Goal: Task Accomplishment & Management: Complete application form

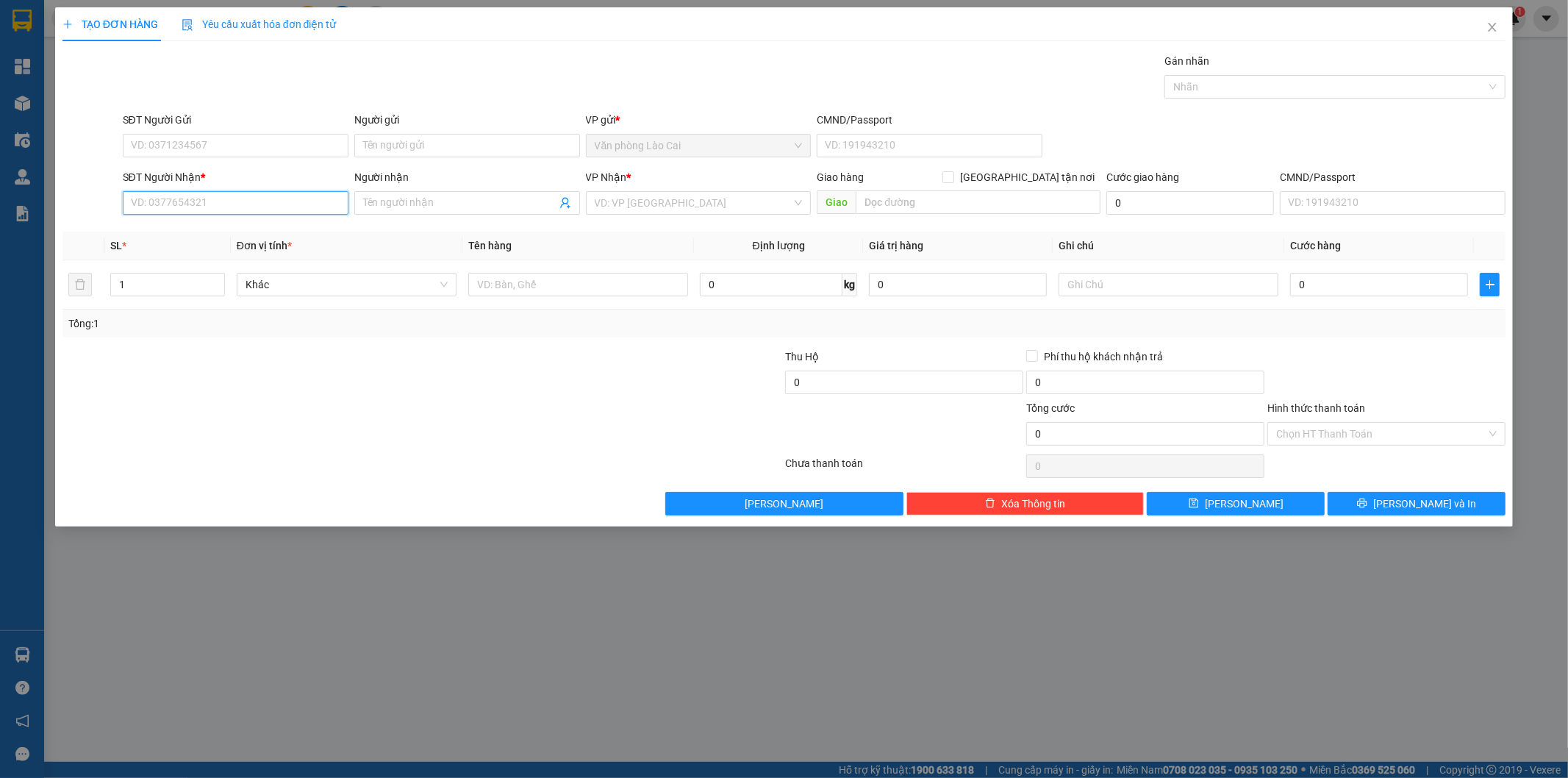
click at [239, 208] on input "SĐT Người Nhận *" at bounding box center [236, 203] width 226 height 24
click at [239, 208] on input "6866" at bounding box center [236, 203] width 226 height 24
click at [219, 230] on div "0913816866" at bounding box center [236, 232] width 208 height 16
type input "0913816866"
type input "800.000"
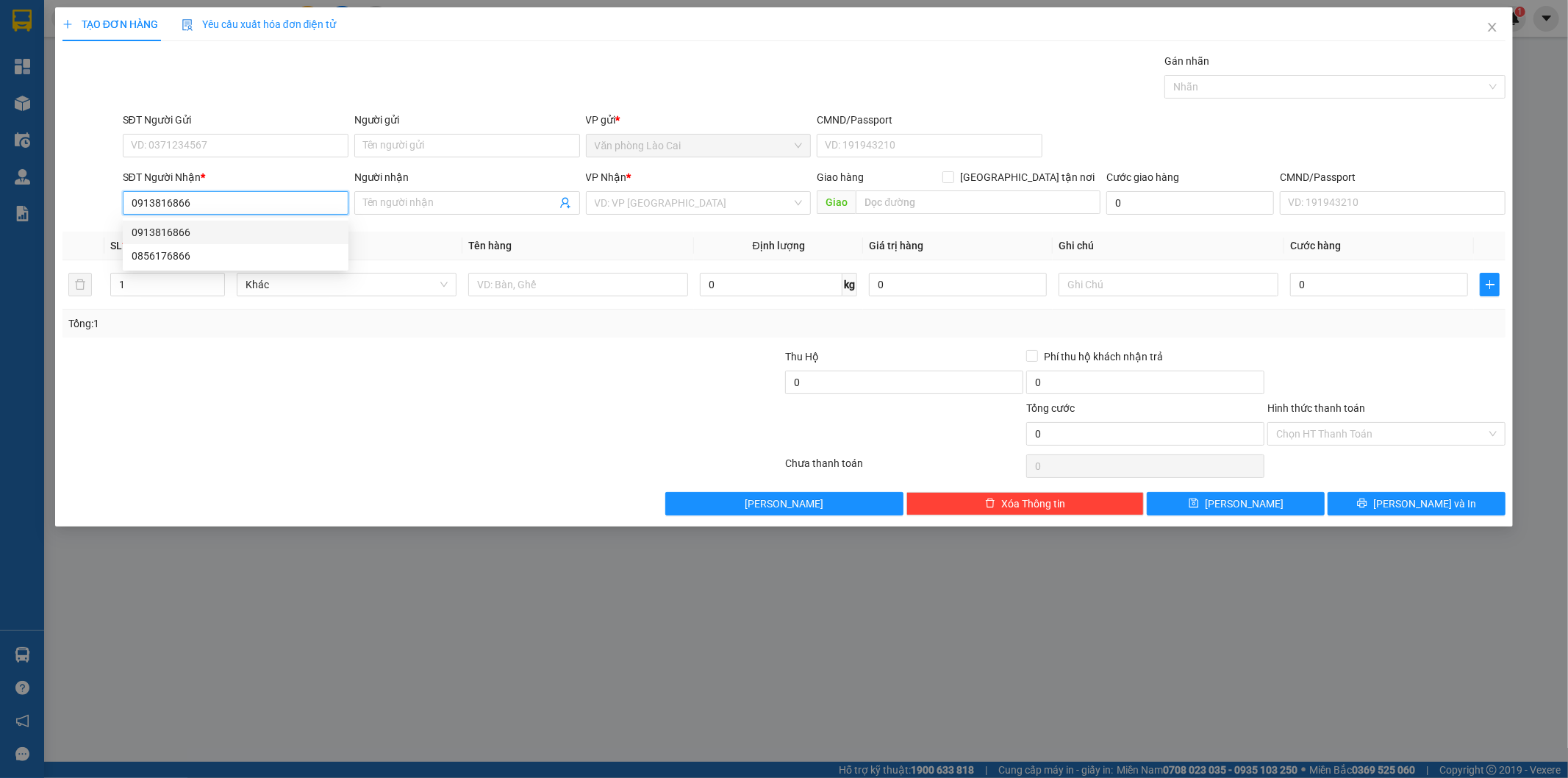
type input "800.000"
type input "0913816866"
drag, startPoint x: 156, startPoint y: 281, endPoint x: 0, endPoint y: 285, distance: 156.1
click at [0, 285] on div "TẠO ĐƠN HÀNG Yêu cầu xuất hóa đơn điện tử Transit Pickup Surcharge Ids Transit …" at bounding box center [784, 389] width 1568 height 778
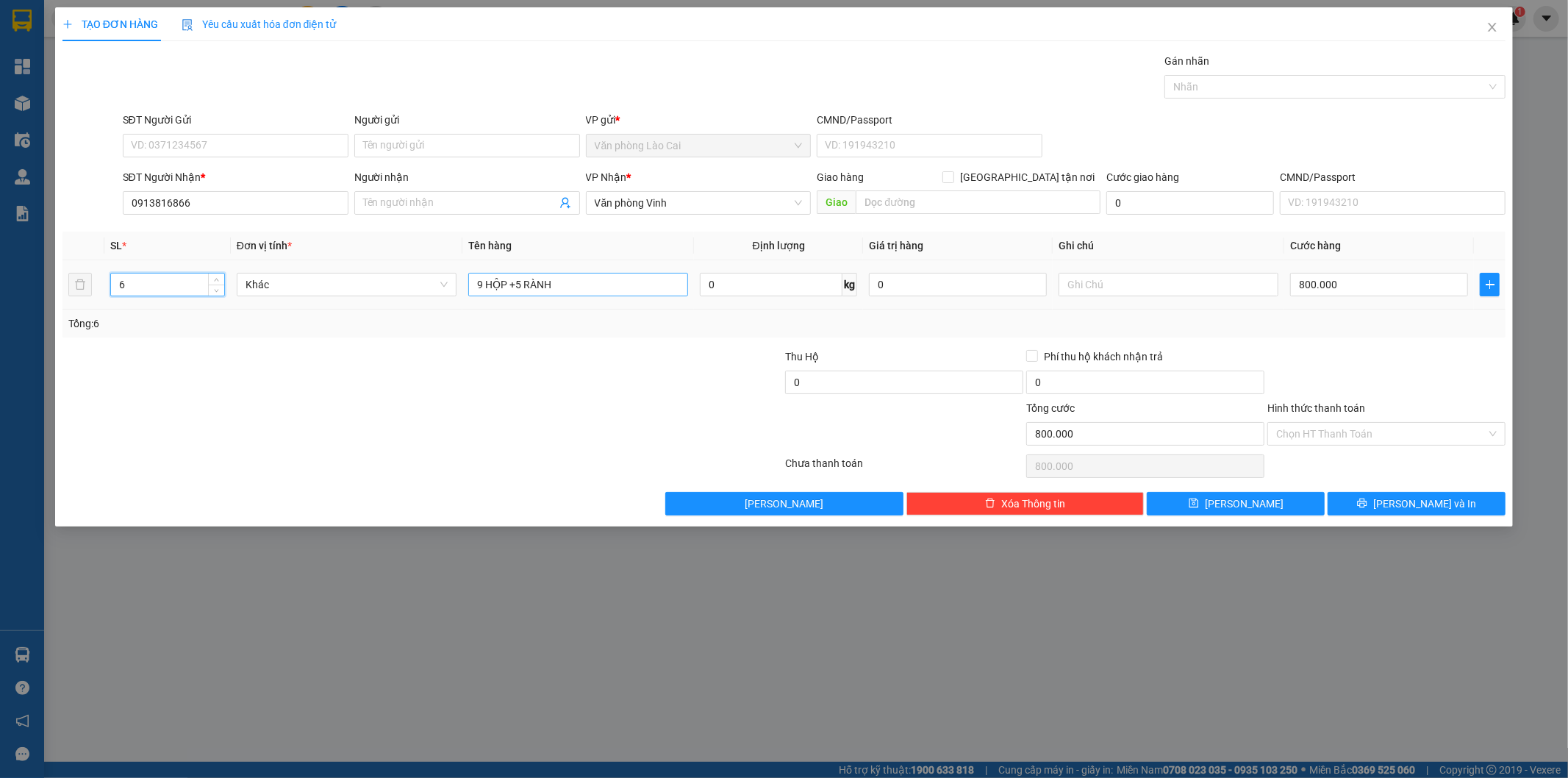
type input "6"
drag, startPoint x: 585, startPoint y: 285, endPoint x: 266, endPoint y: 267, distance: 319.5
click at [266, 267] on tr "6 Khác 9 HỘP +5 RÀNH 0 kg 0 800.000" at bounding box center [784, 285] width 1444 height 49
type input "6 xốp"
click at [1405, 290] on input "800.000" at bounding box center [1379, 285] width 178 height 24
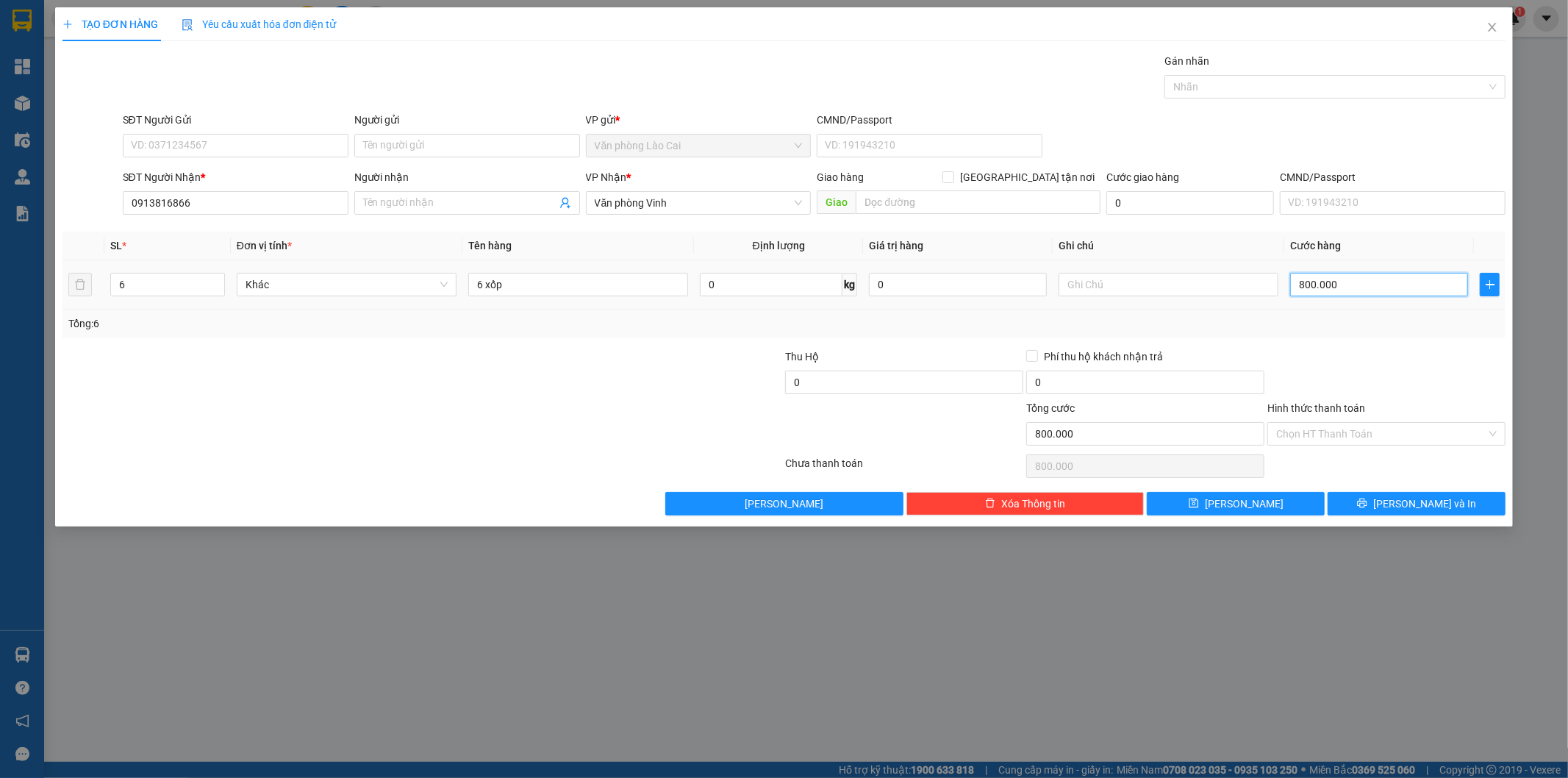
type input "6"
type input "60"
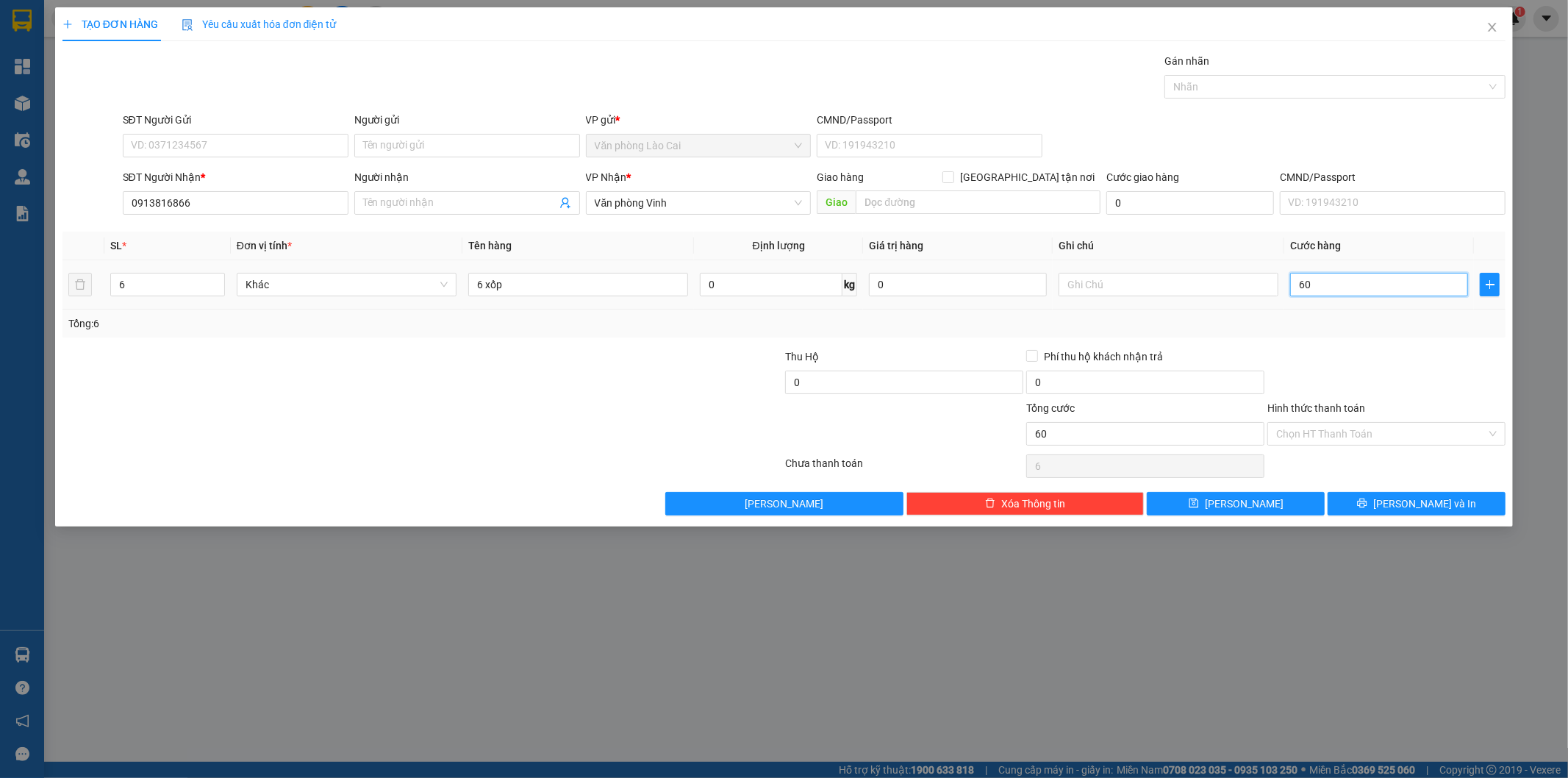
type input "60"
type input "600"
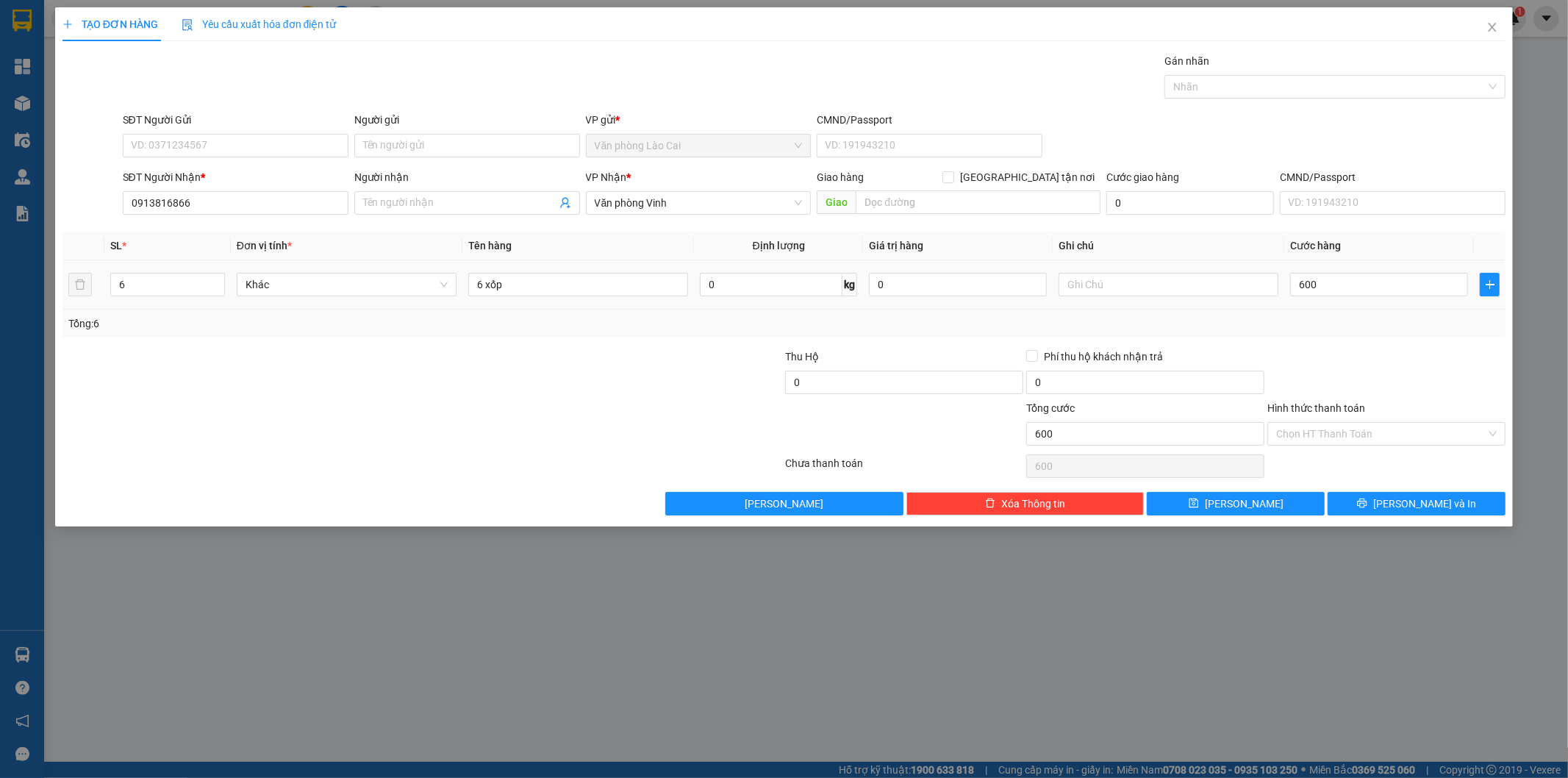
type input "600.000"
click at [1395, 341] on div "Transit Pickup Surcharge Ids Transit Deliver Surcharge Ids Transit Deliver Surc…" at bounding box center [784, 284] width 1444 height 463
click at [1290, 497] on button "[PERSON_NAME]" at bounding box center [1236, 503] width 178 height 24
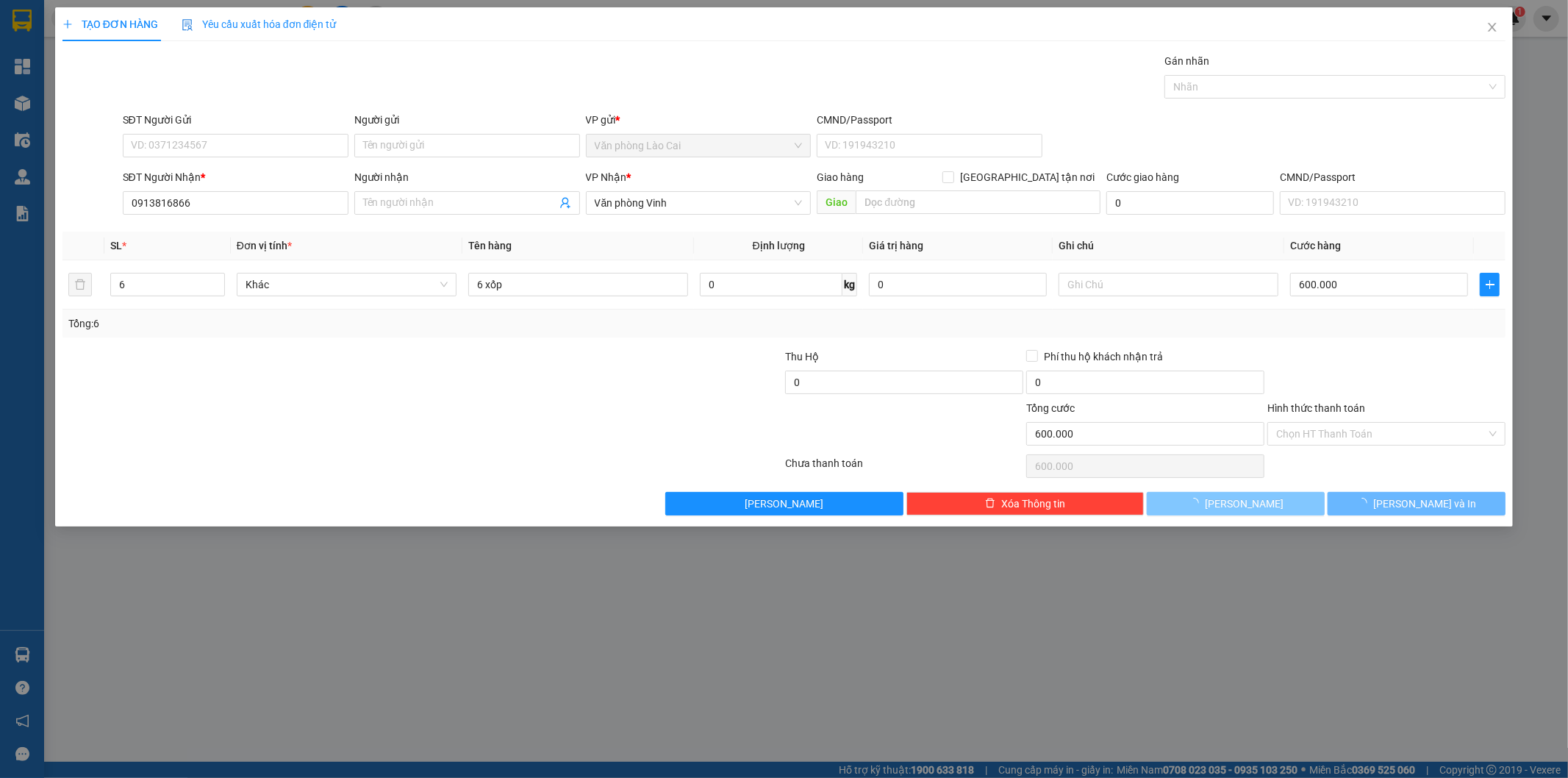
type input "0"
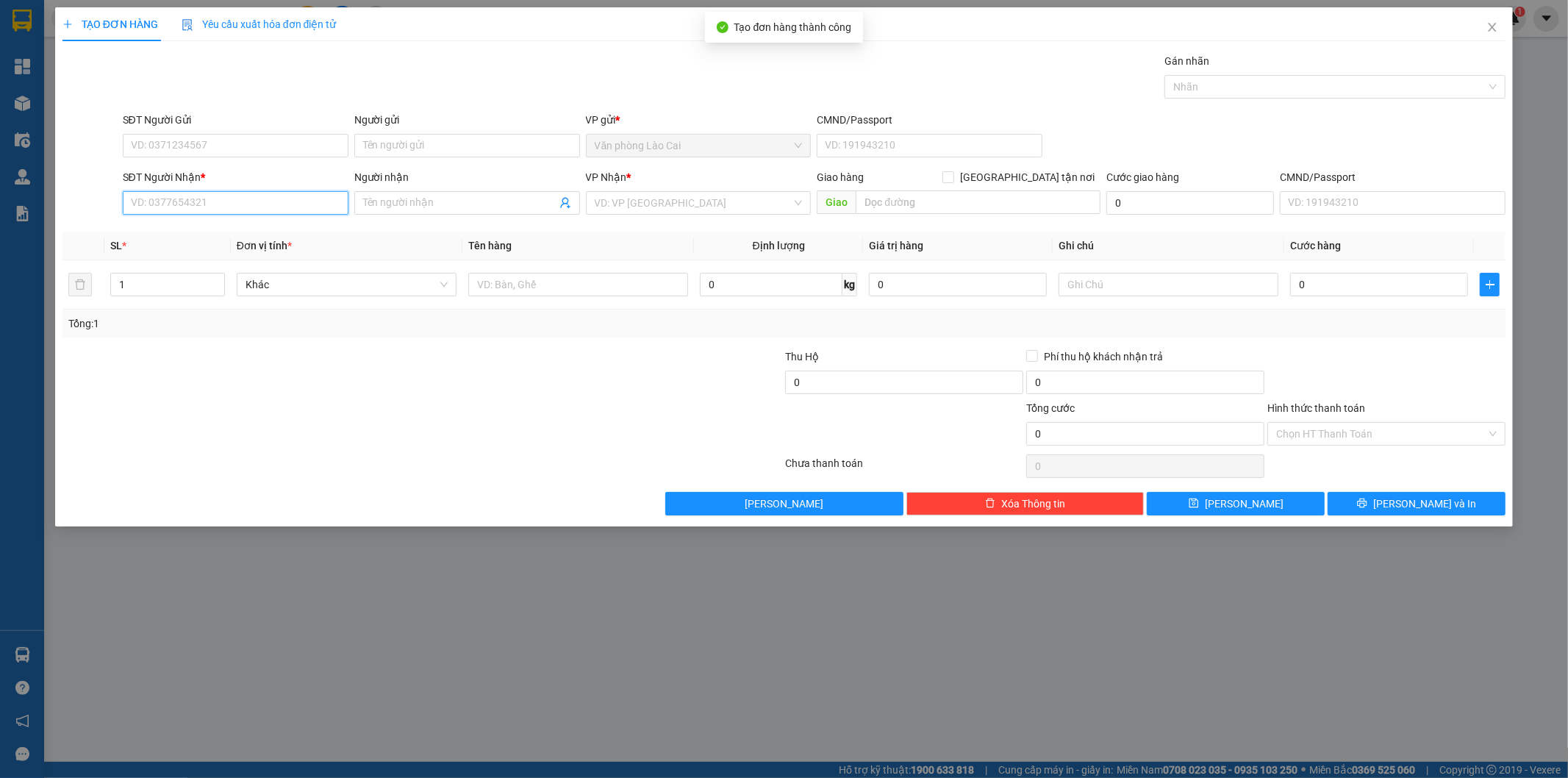
click at [322, 206] on input "SĐT Người Nhận *" at bounding box center [236, 203] width 226 height 24
click at [236, 208] on input "6866" at bounding box center [236, 203] width 226 height 24
click at [201, 233] on div "0913816866" at bounding box center [236, 232] width 208 height 16
type input "0913816866"
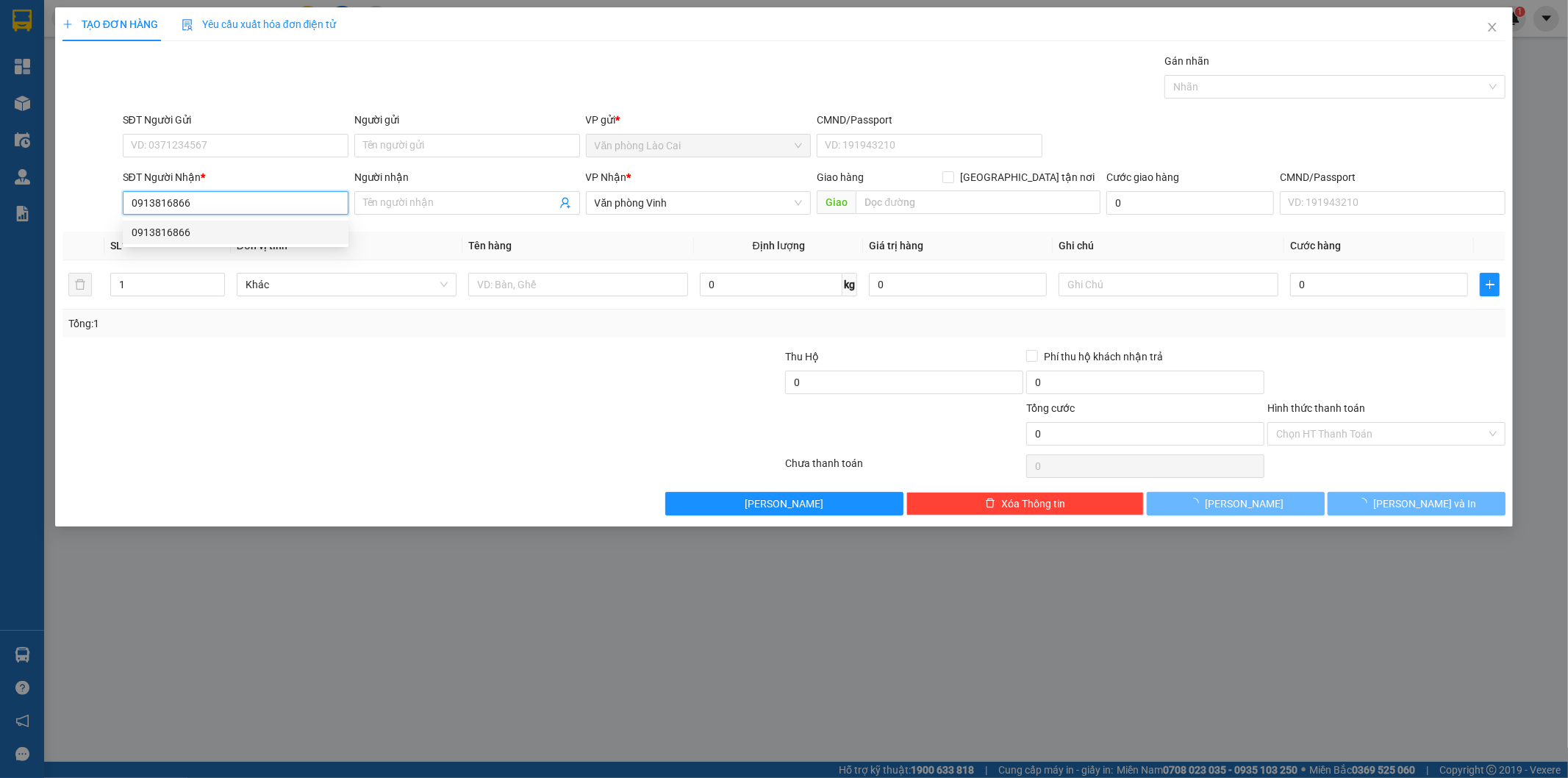
type input "600.000"
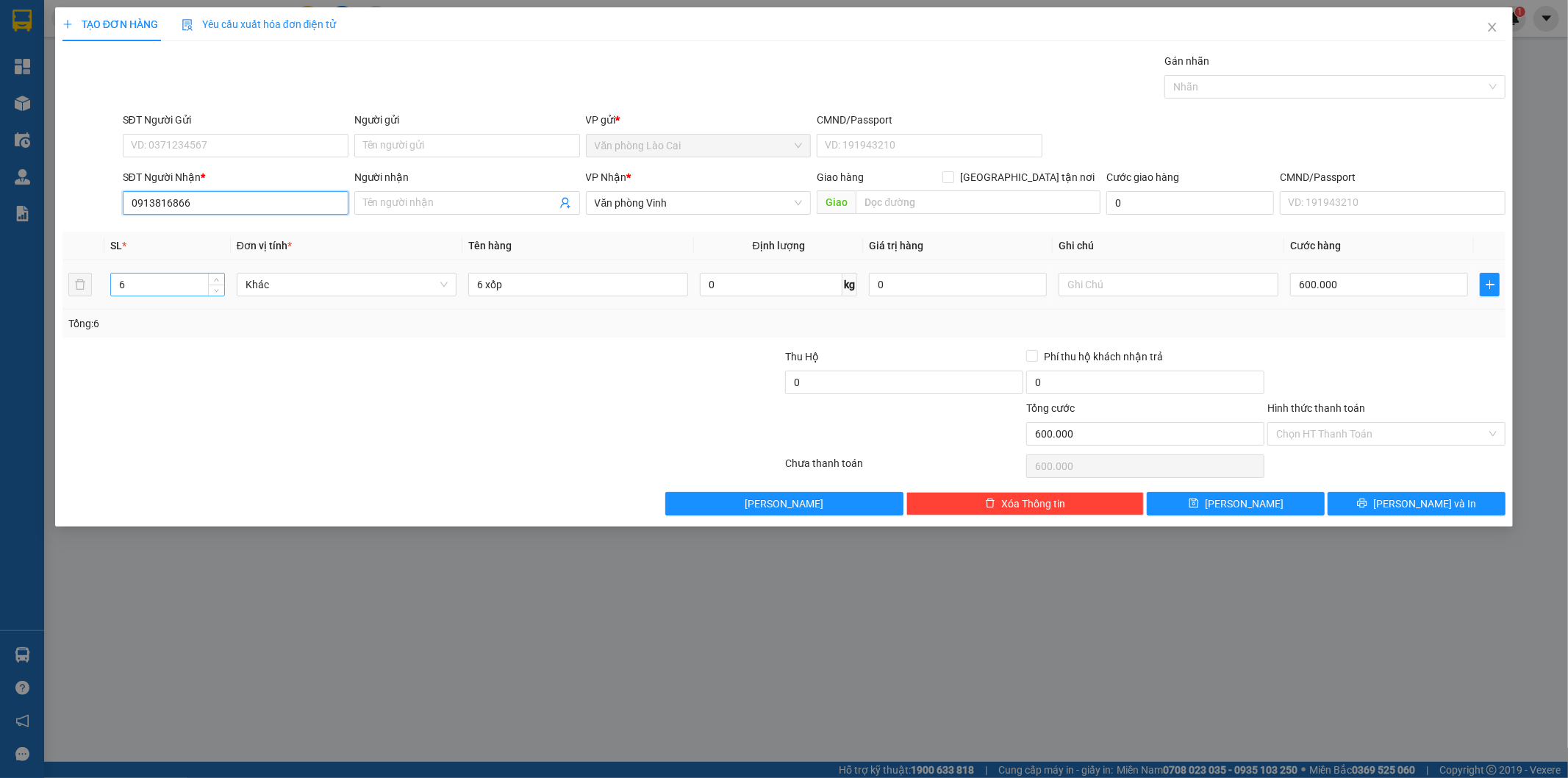
type input "0913816866"
drag, startPoint x: 142, startPoint y: 282, endPoint x: 20, endPoint y: 283, distance: 122.0
click at [20, 283] on div "TẠO ĐƠN HÀNG Yêu cầu xuất hóa đơn điện tử Transit Pickup Surcharge Ids Transit …" at bounding box center [784, 389] width 1568 height 778
type input "1"
drag, startPoint x: 486, startPoint y: 279, endPoint x: 469, endPoint y: 282, distance: 17.3
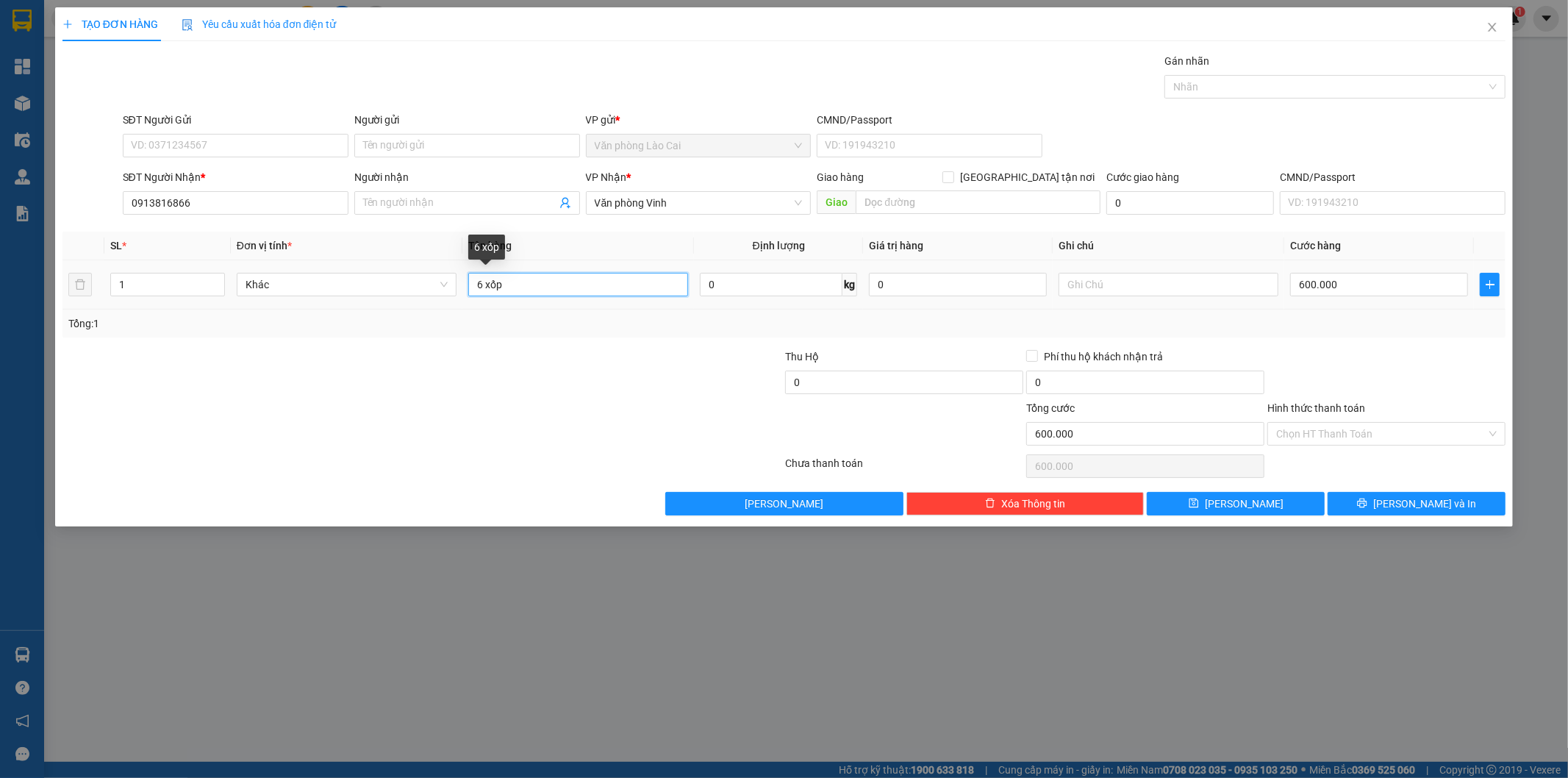
click at [469, 282] on input "6 xốp" at bounding box center [578, 285] width 220 height 24
type input "1 xốp"
click at [1346, 288] on input "600.000" at bounding box center [1379, 285] width 178 height 24
type input "1"
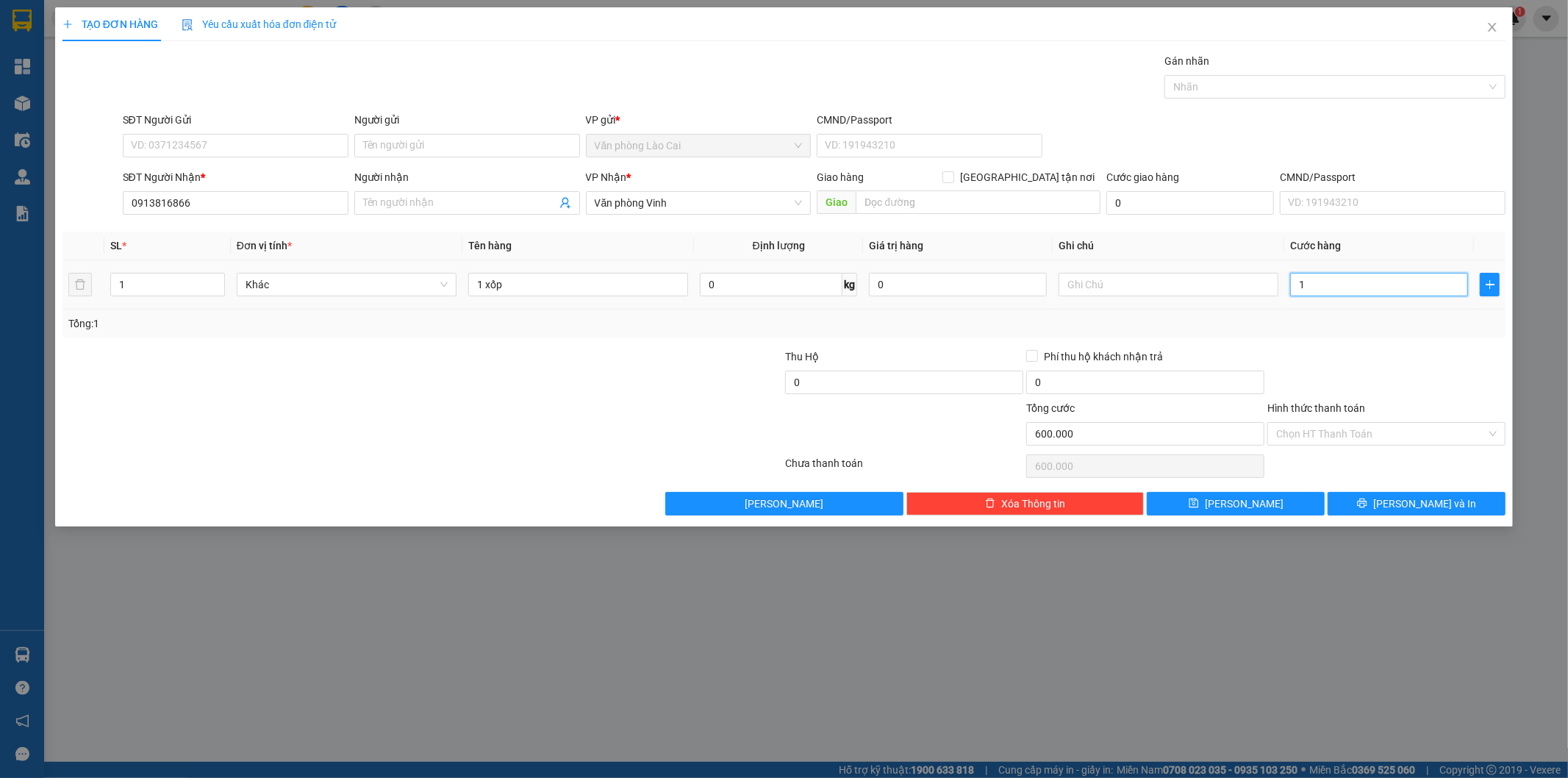
type input "1"
type input "10"
type input "100"
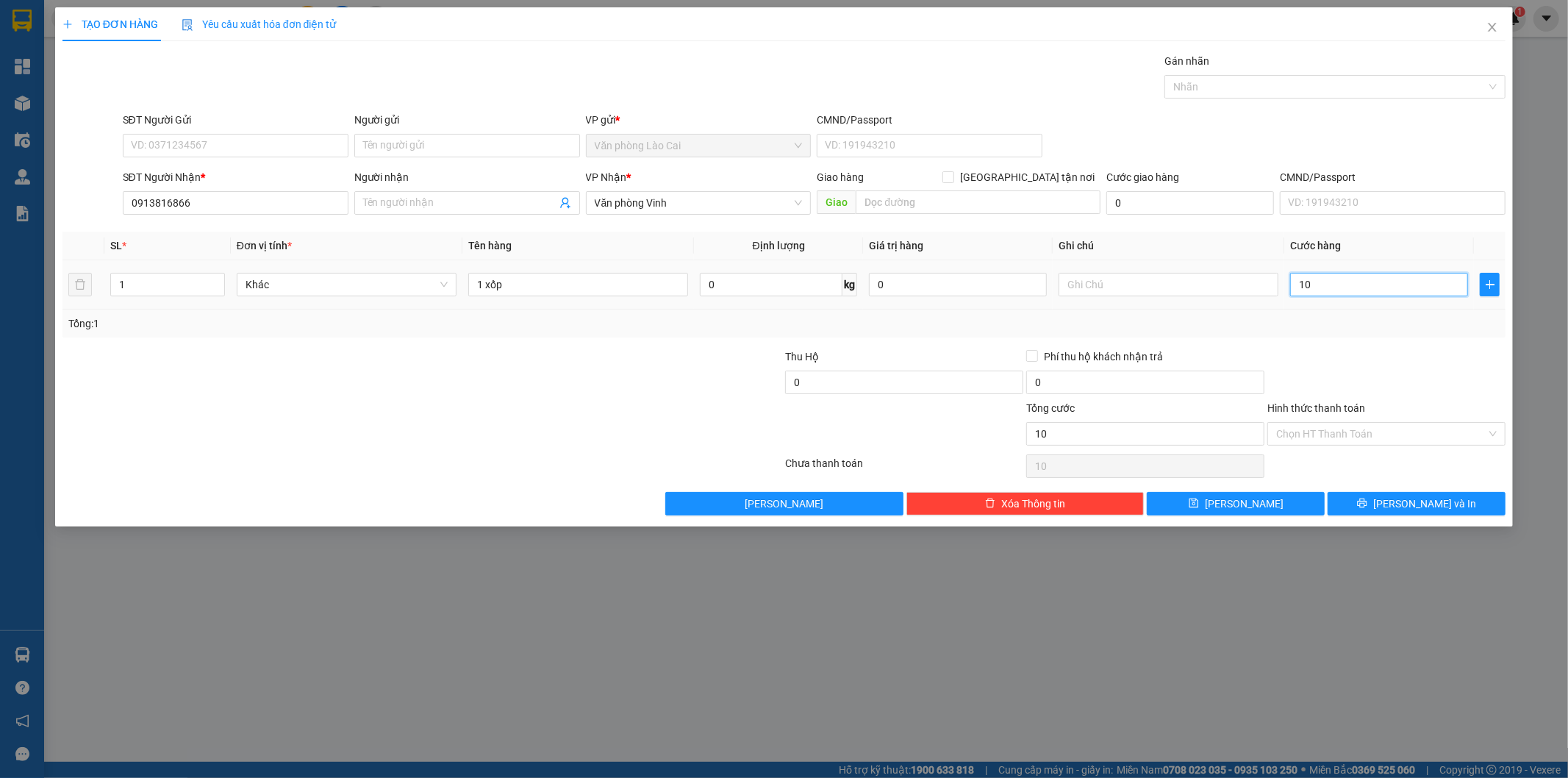
type input "100"
type input "100.000"
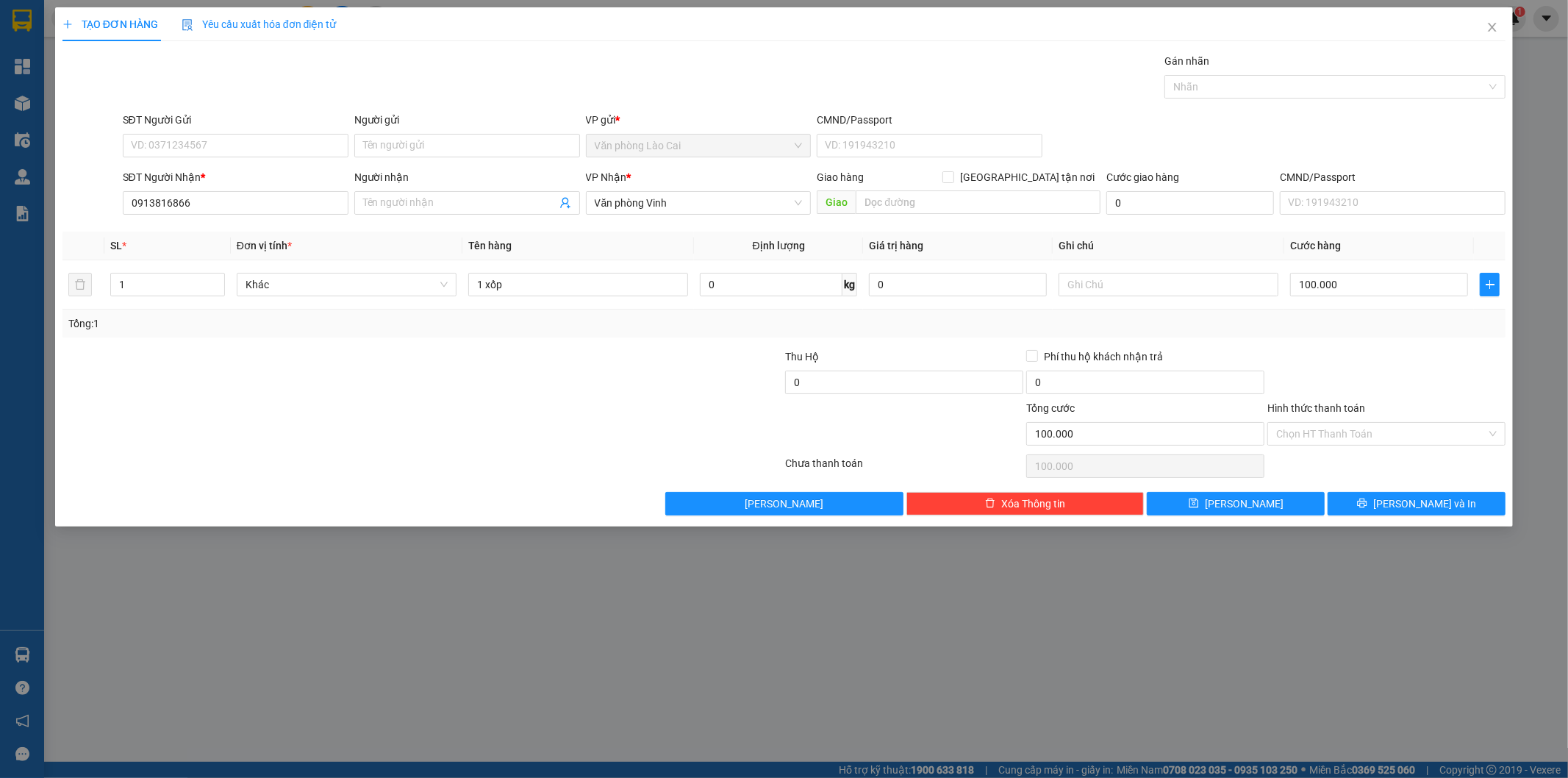
click at [1329, 321] on div "Tổng: 1" at bounding box center [784, 323] width 1432 height 16
click at [1282, 499] on button "[PERSON_NAME]" at bounding box center [1236, 503] width 178 height 24
type input "0"
click at [1494, 25] on icon "close" at bounding box center [1492, 27] width 12 height 12
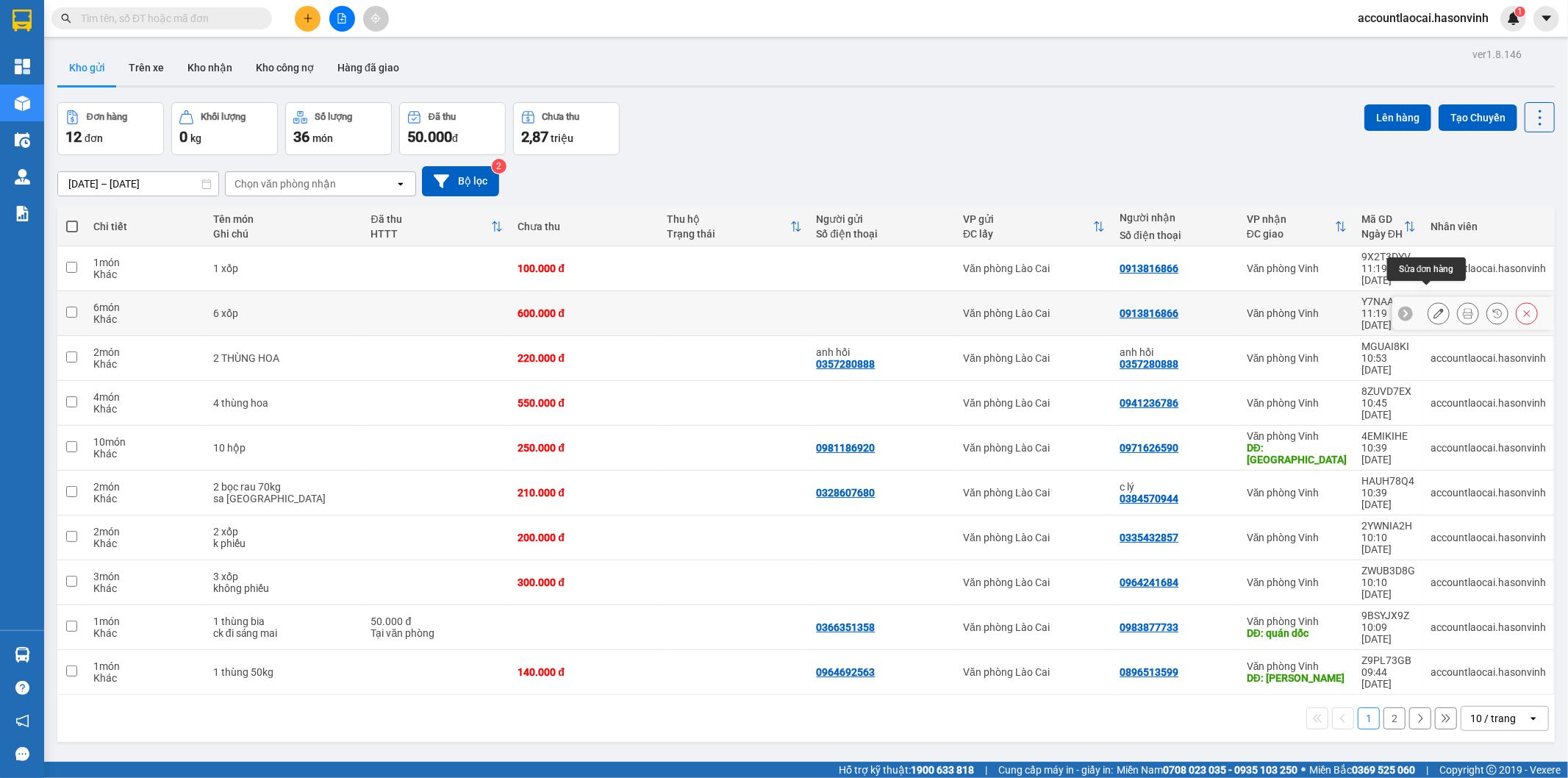
click at [1434, 308] on icon at bounding box center [1438, 313] width 10 height 10
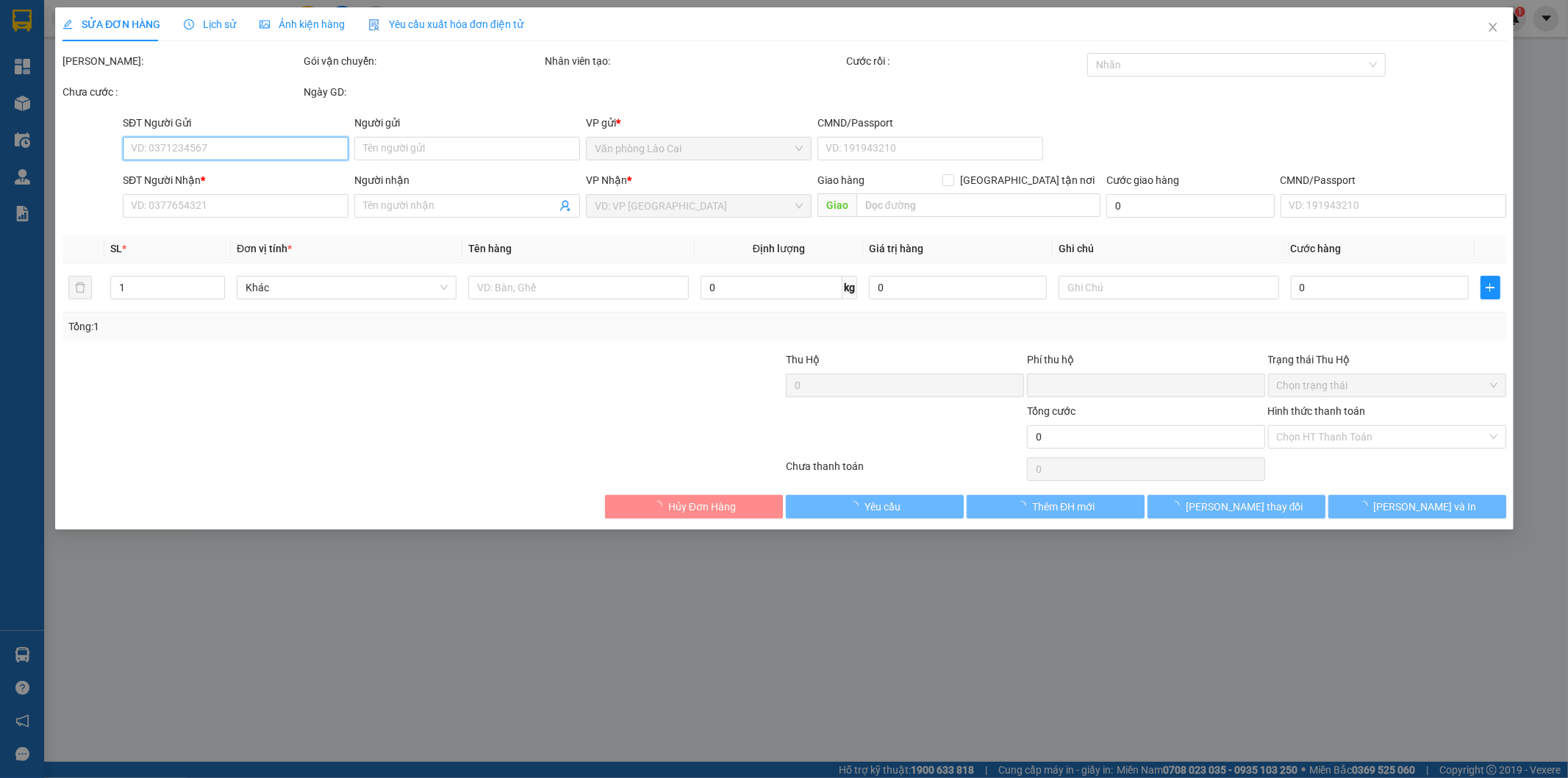
type input "0913816866"
type input "0"
type input "600.000"
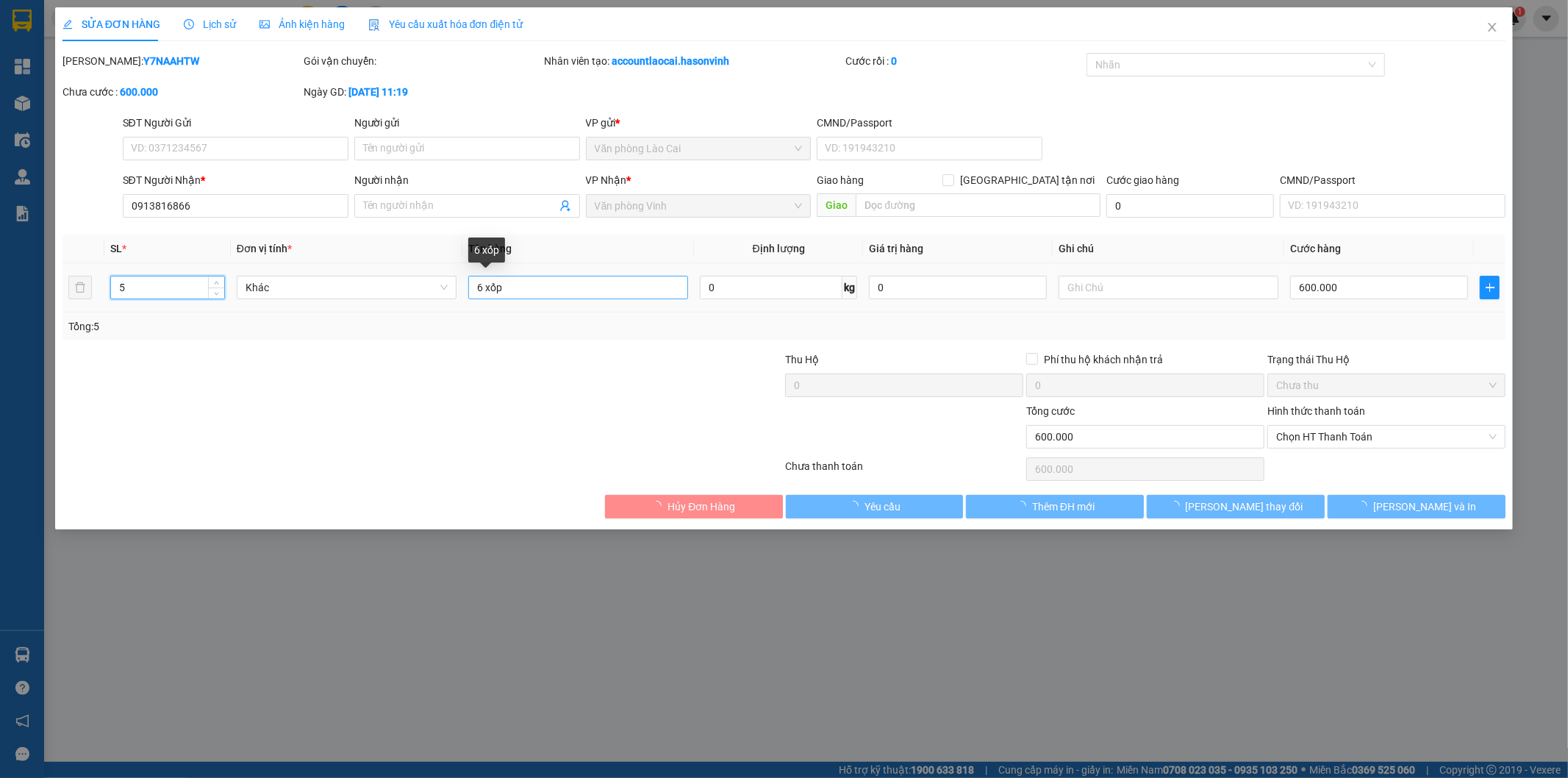
type input "5"
click at [484, 290] on input "6 xốp" at bounding box center [578, 287] width 220 height 24
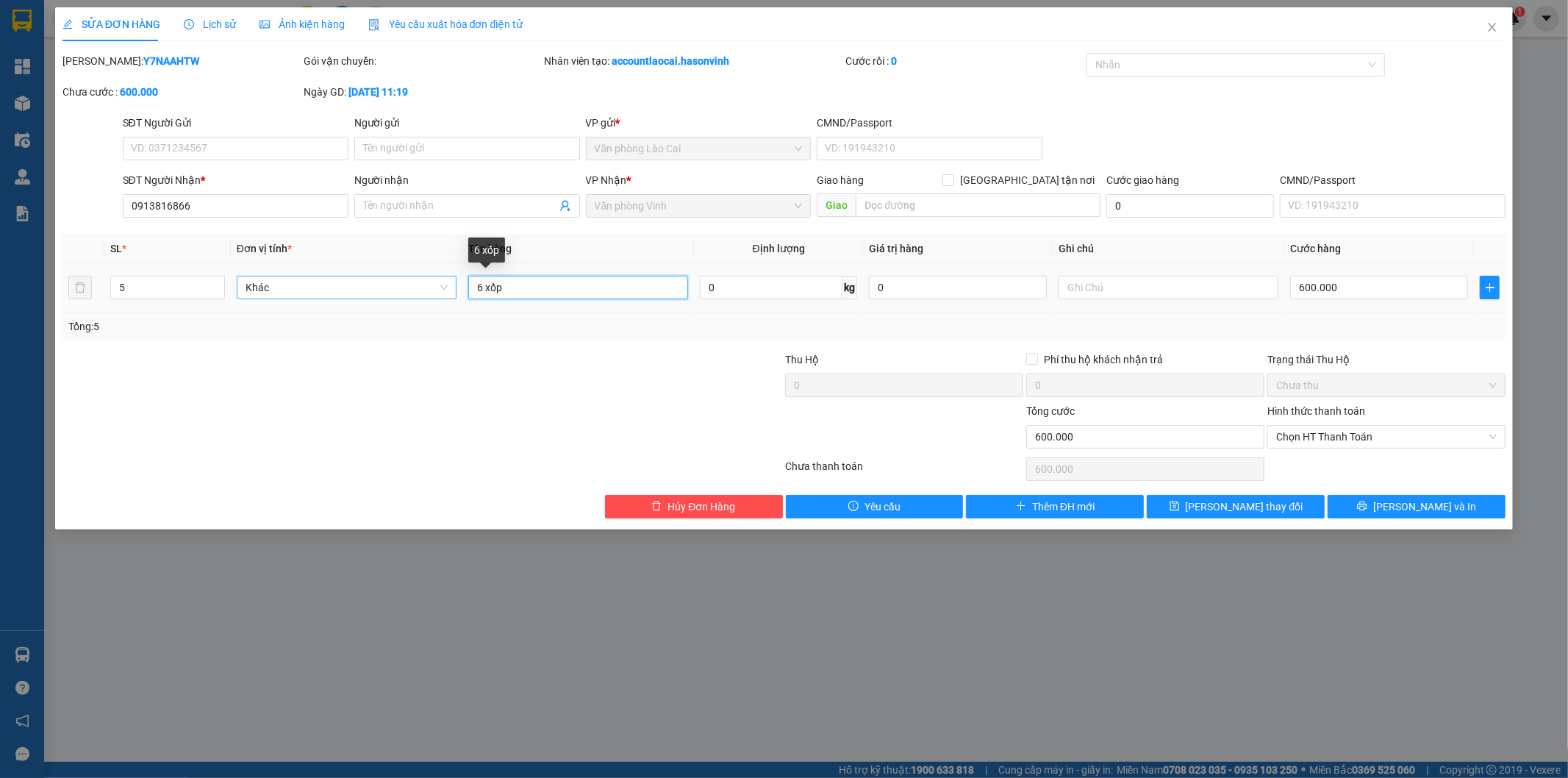
drag, startPoint x: 481, startPoint y: 285, endPoint x: 453, endPoint y: 287, distance: 28.1
click at [453, 287] on tr "5 Khác 6 xốp 0 kg 0 600.000" at bounding box center [784, 288] width 1444 height 49
type input "5 xốp"
click at [1358, 280] on input "600.000" at bounding box center [1379, 287] width 178 height 24
type input "5"
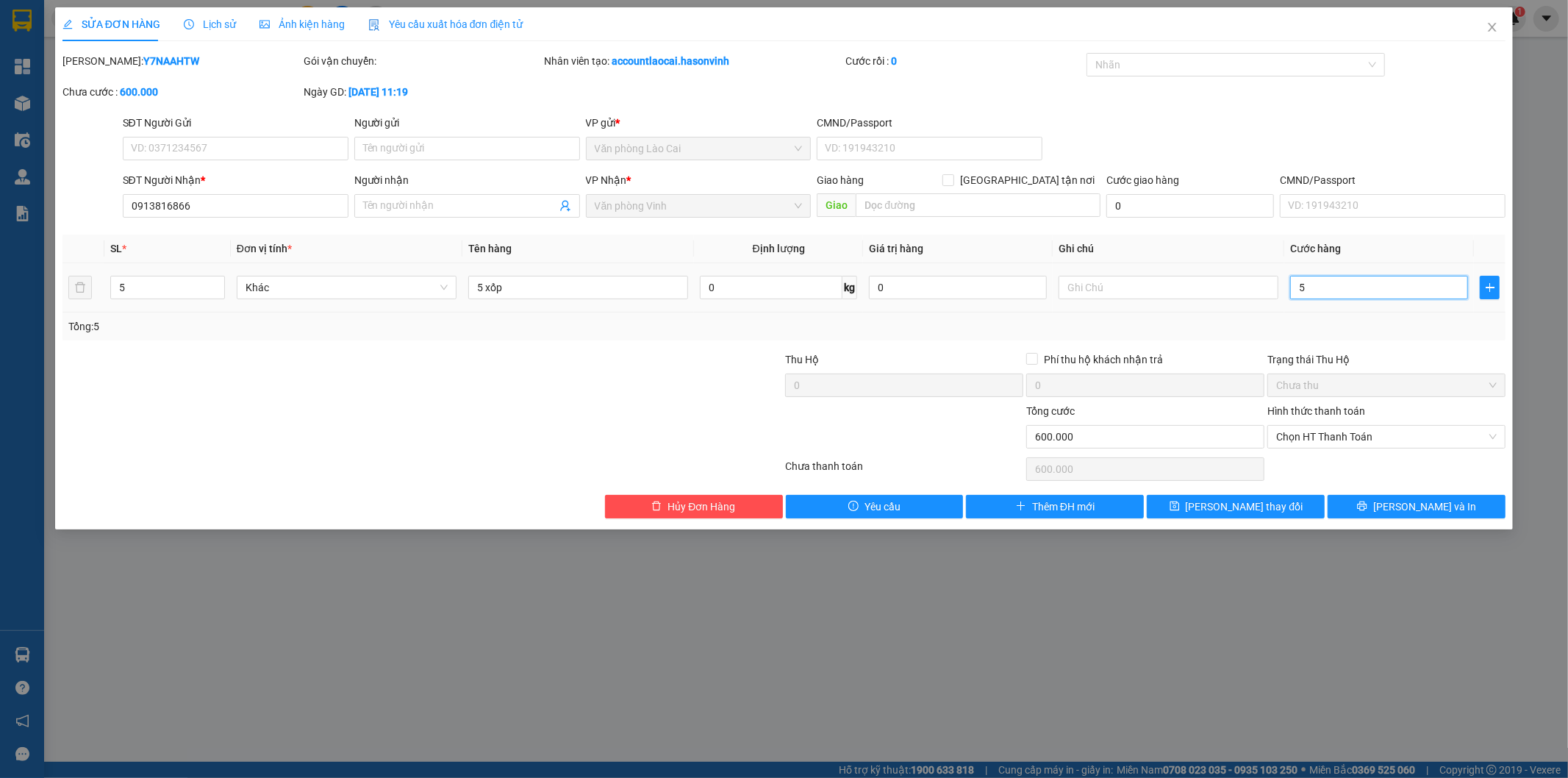
type input "5"
type input "50"
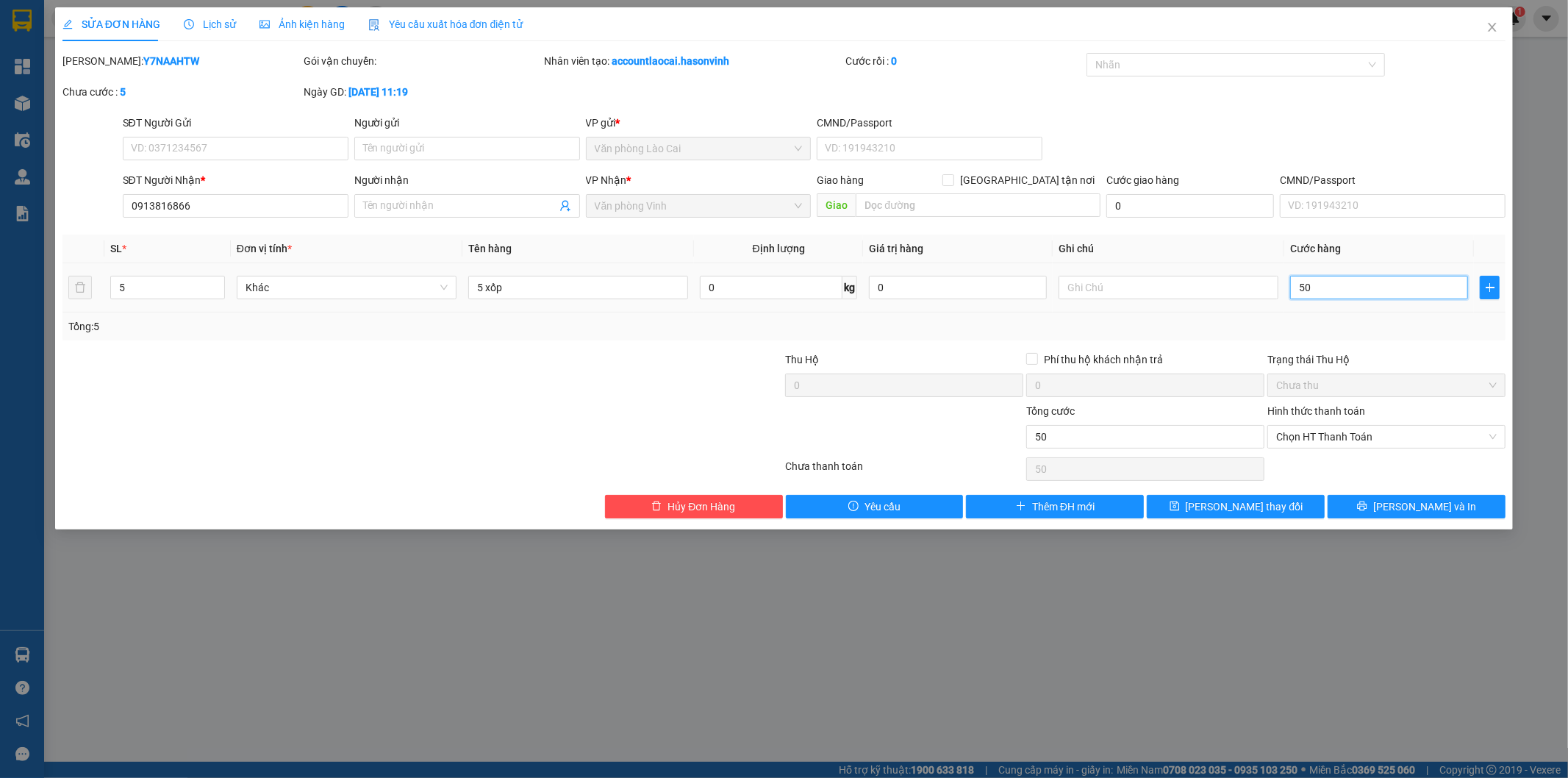
type input "500"
type input "500.000"
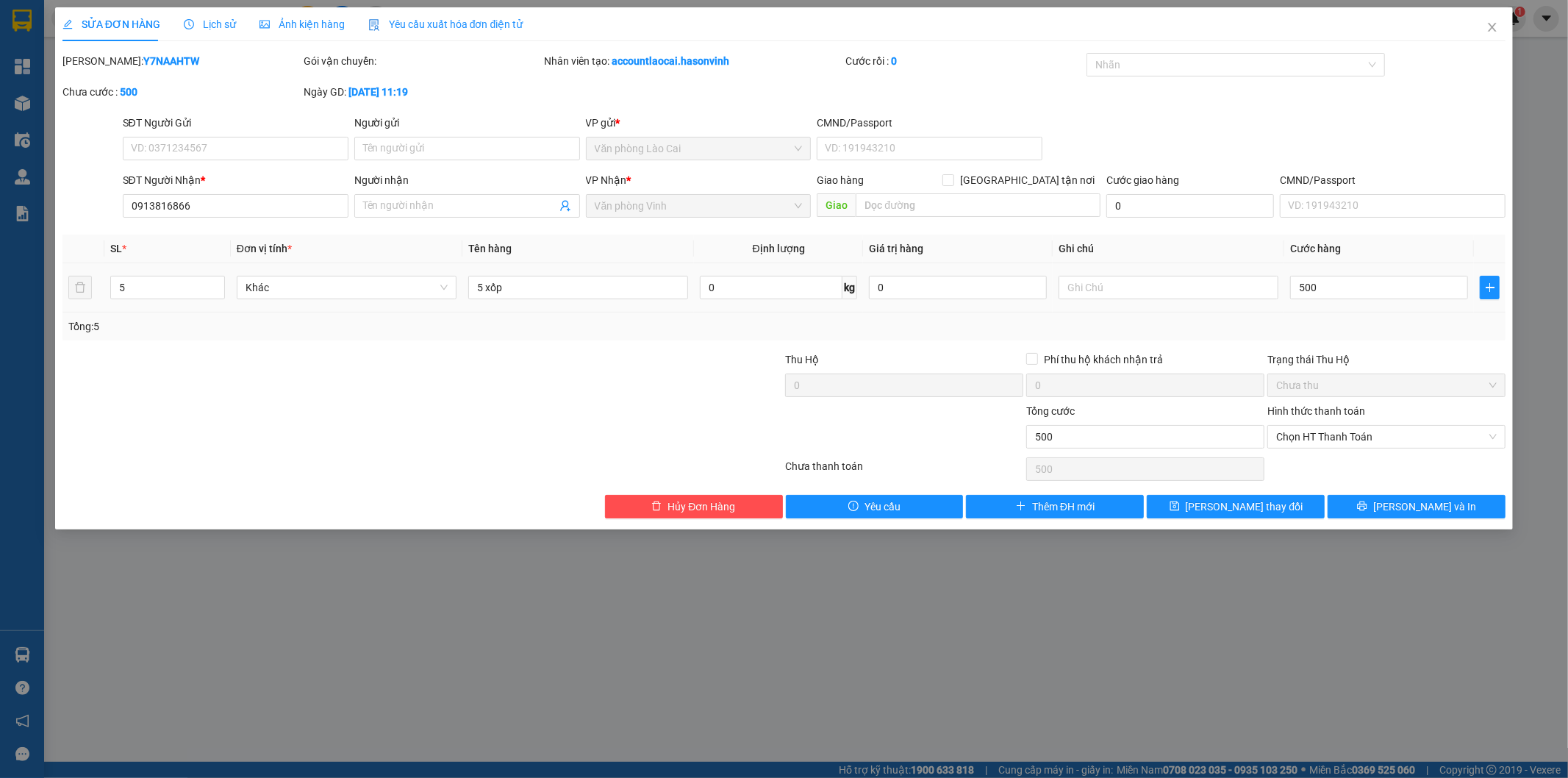
type input "500.000"
click at [1361, 317] on div "Tổng: 5" at bounding box center [784, 326] width 1444 height 28
drag, startPoint x: 1302, startPoint y: 509, endPoint x: 1290, endPoint y: 476, distance: 35.1
click at [1301, 509] on button "[PERSON_NAME] thay đổi" at bounding box center [1236, 506] width 178 height 24
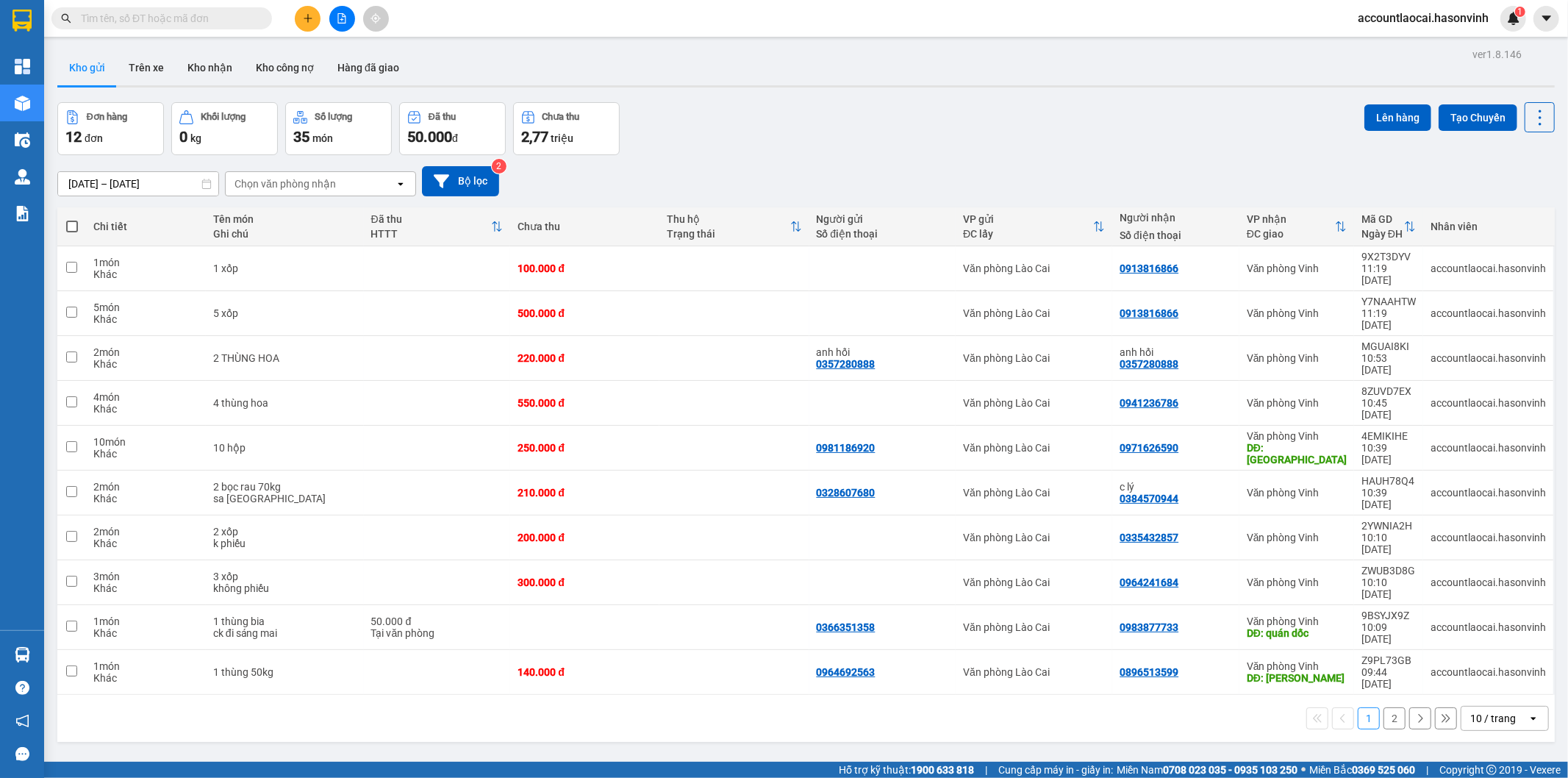
click at [309, 21] on icon "plus" at bounding box center [308, 18] width 10 height 10
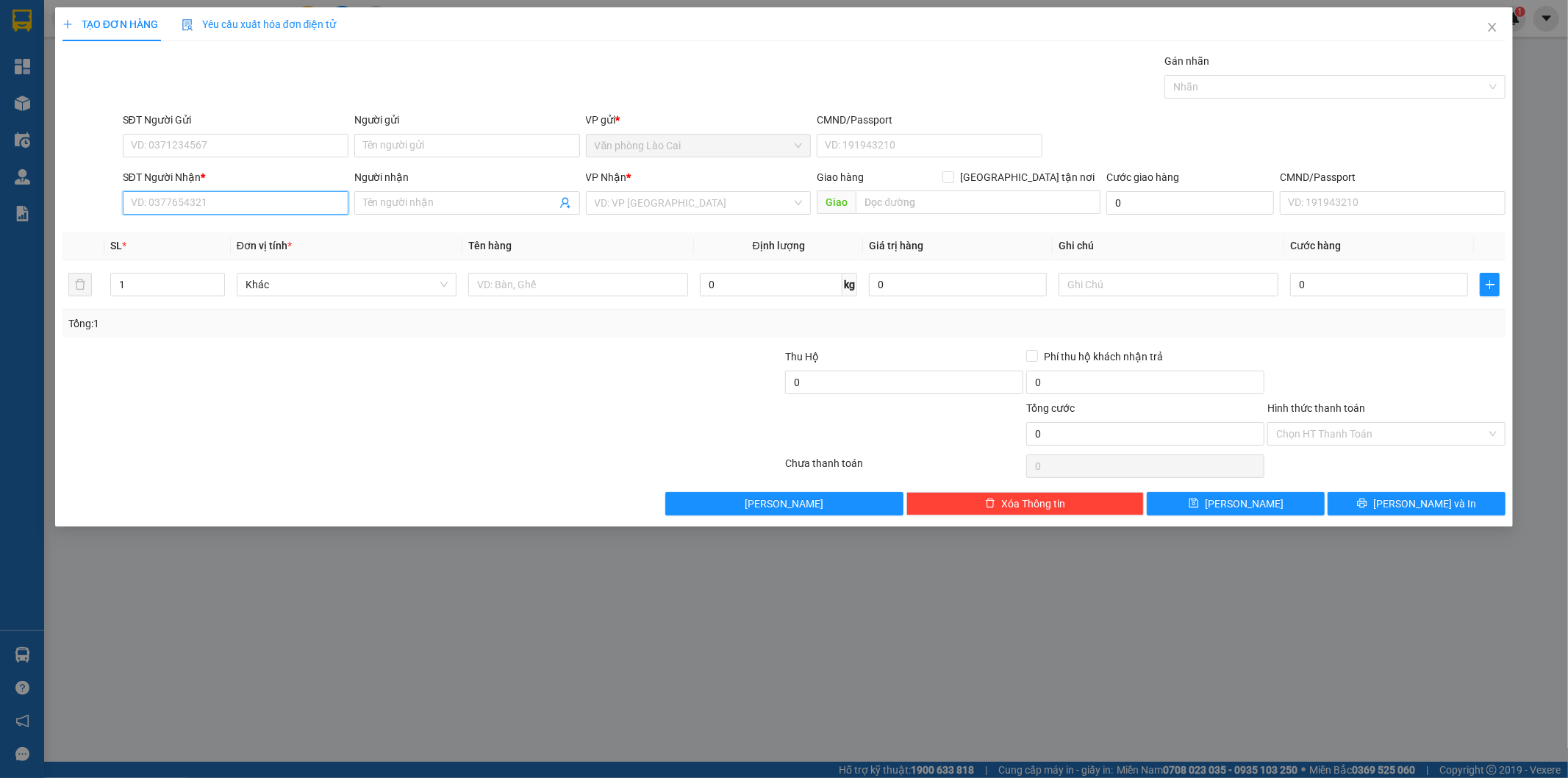
click at [247, 203] on input "SĐT Người Nhận *" at bounding box center [236, 203] width 226 height 24
click at [203, 256] on div "0949210327 - [PERSON_NAME]" at bounding box center [236, 255] width 208 height 16
type input "0949210327"
type input "[PERSON_NAME]"
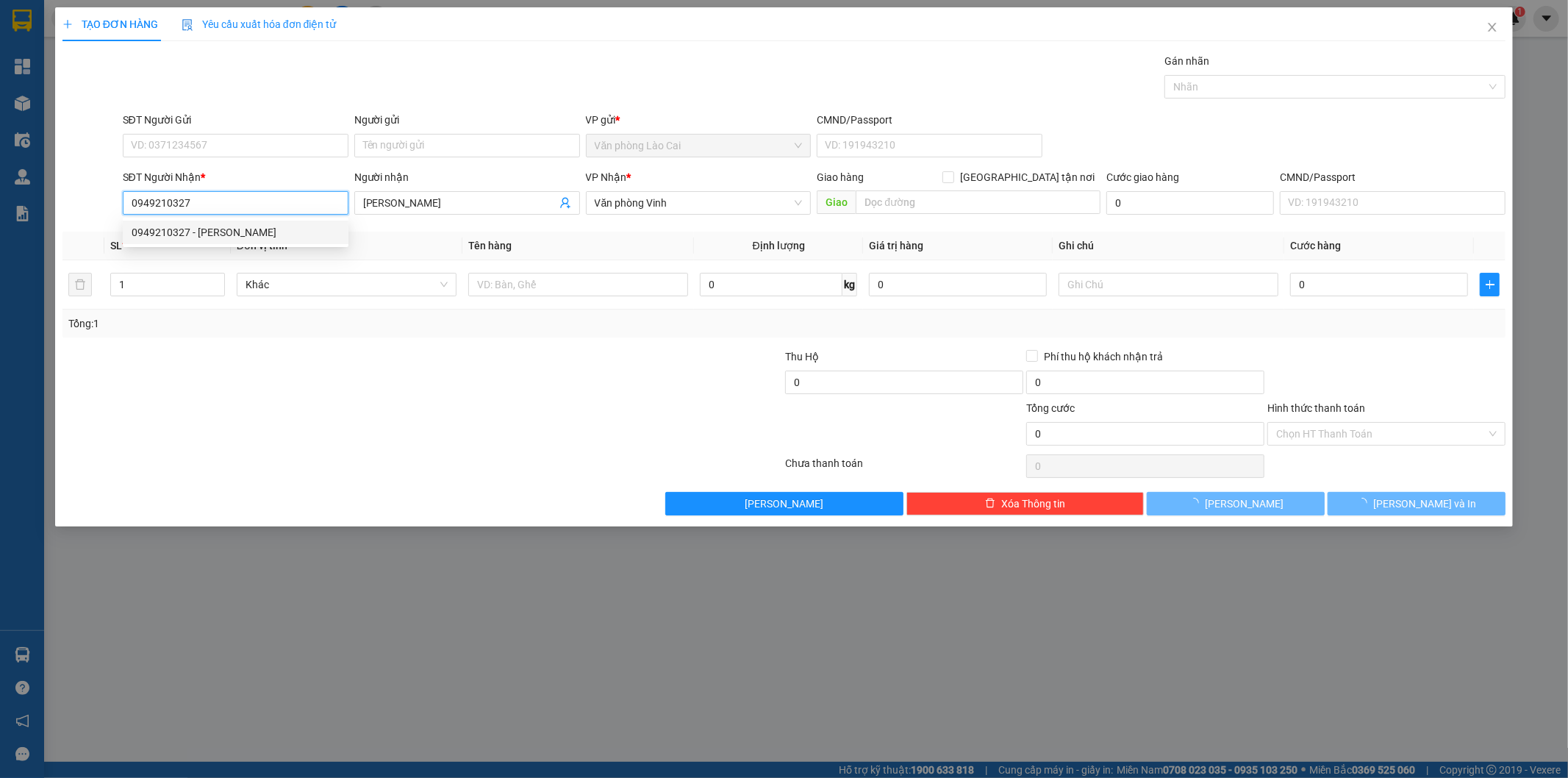
type input "120.000"
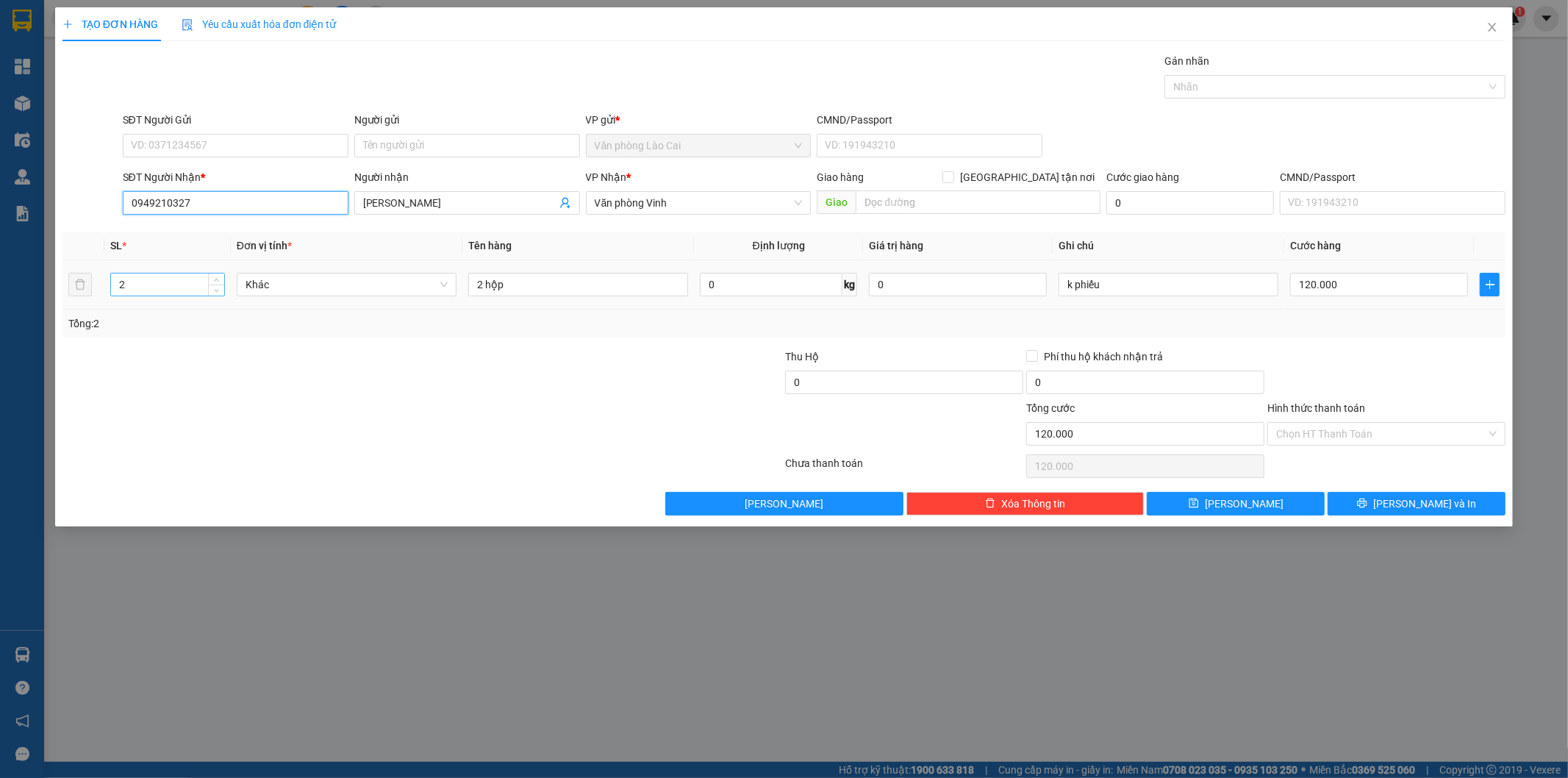
type input "0949210327"
drag, startPoint x: 145, startPoint y: 281, endPoint x: 9, endPoint y: 291, distance: 136.4
click at [9, 291] on div "TẠO ĐƠN HÀNG Yêu cầu xuất hóa đơn điện tử Transit Pickup Surcharge Ids Transit …" at bounding box center [784, 389] width 1568 height 778
type input "1"
drag, startPoint x: 525, startPoint y: 292, endPoint x: 353, endPoint y: 284, distance: 172.2
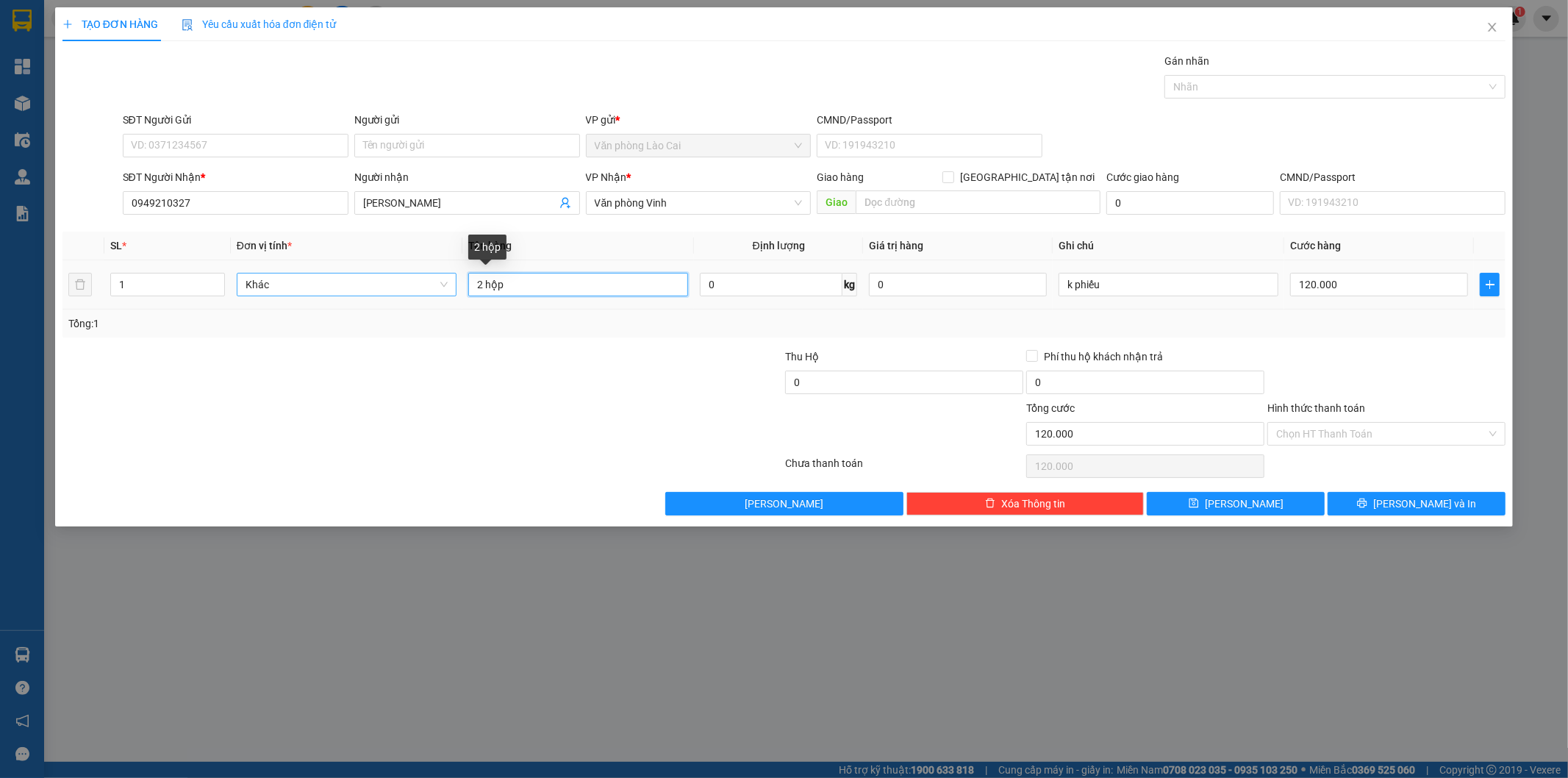
click at [353, 284] on tr "1 Khác 2 hộp 0 kg 0 k phiếu 120.000" at bounding box center [784, 285] width 1444 height 49
type input "1 xốp"
click at [607, 357] on div at bounding box center [664, 374] width 241 height 51
click at [1354, 287] on input "120.000" at bounding box center [1379, 285] width 178 height 24
type input "1"
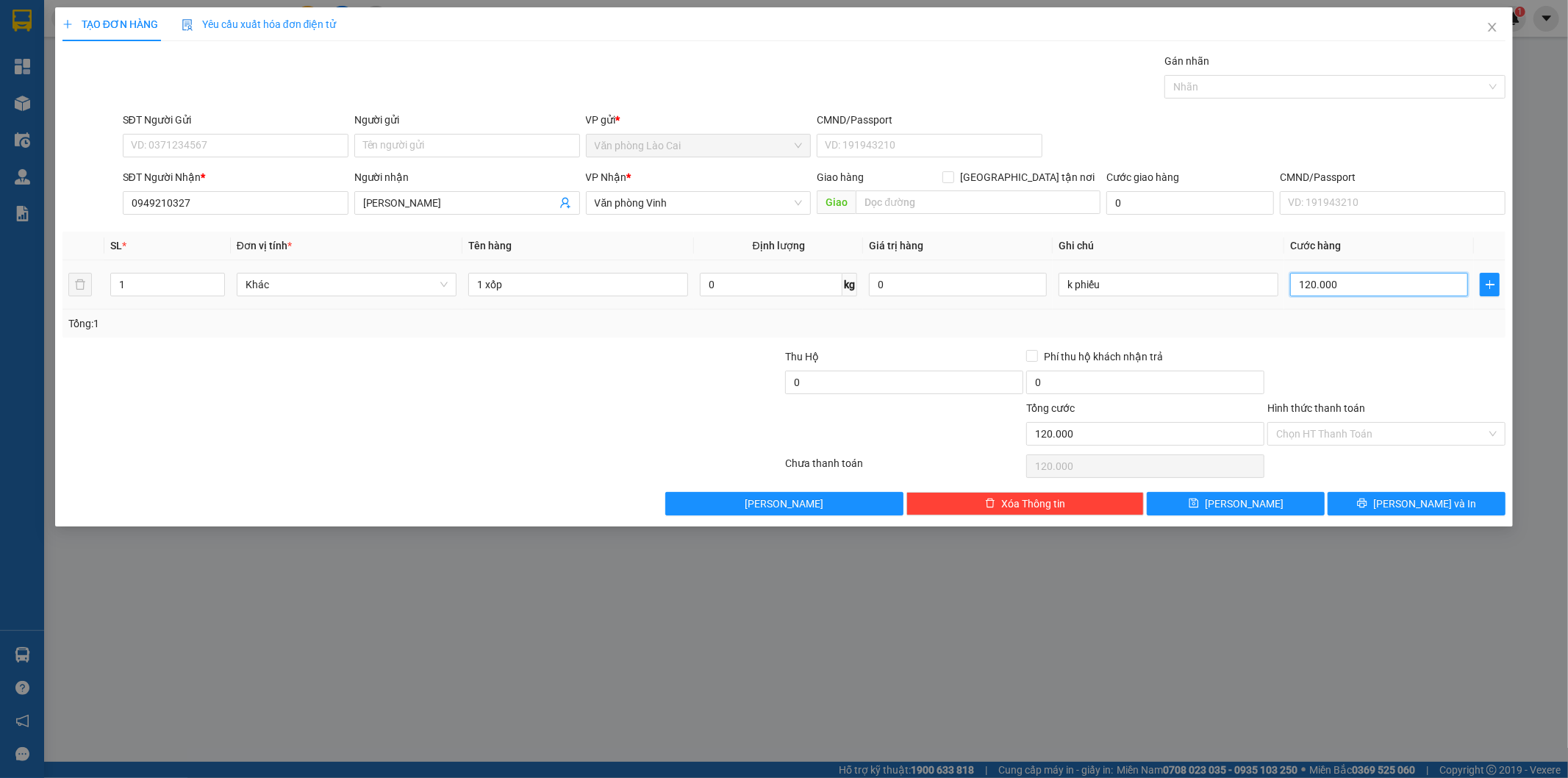
type input "1"
type input "10"
type input "100"
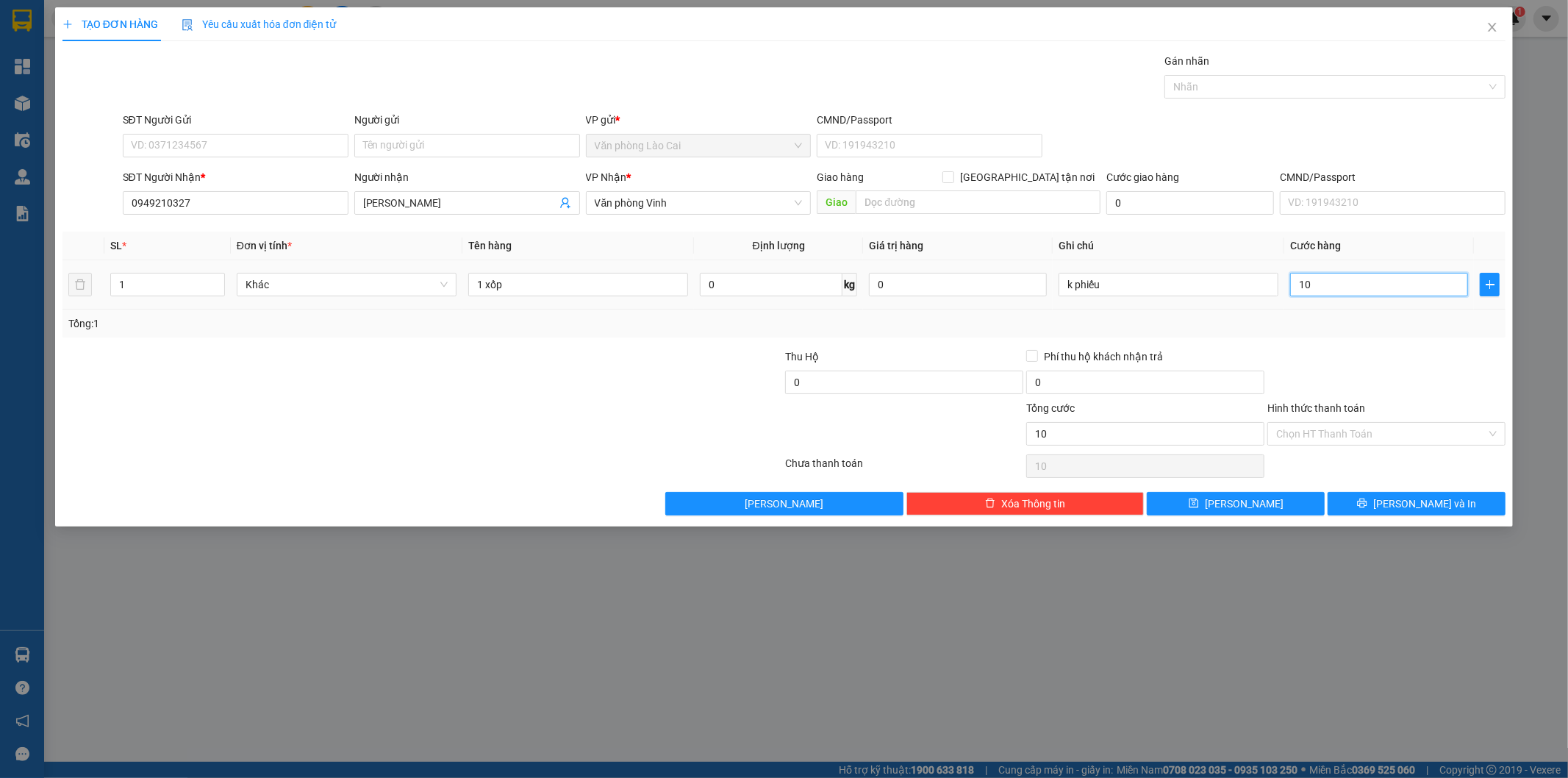
type input "100"
type input "100.000"
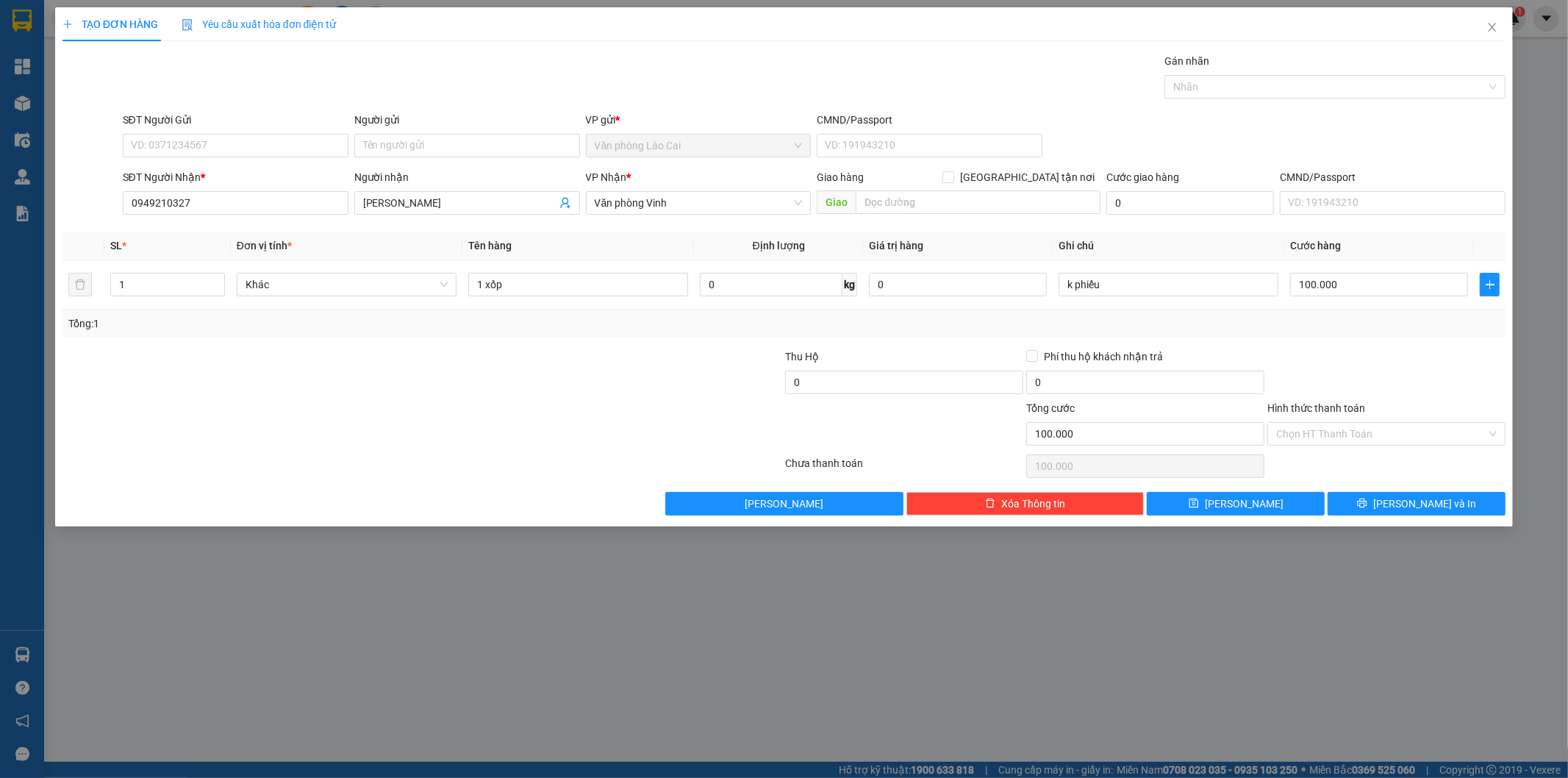
click at [1385, 327] on div "Tổng: 1" at bounding box center [784, 323] width 1432 height 16
click at [1283, 503] on button "[PERSON_NAME]" at bounding box center [1236, 503] width 178 height 24
type input "0"
click at [1494, 26] on icon "close" at bounding box center [1493, 28] width 8 height 9
